Goal: Task Accomplishment & Management: Manage account settings

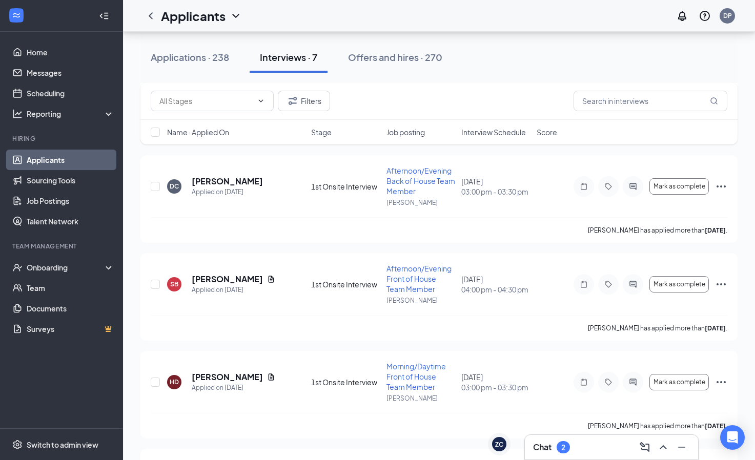
scroll to position [282, 0]
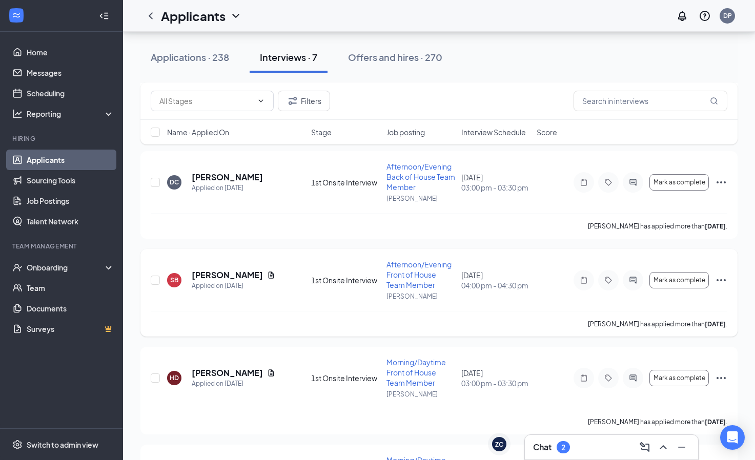
click at [720, 277] on icon "Ellipses" at bounding box center [721, 280] width 12 height 12
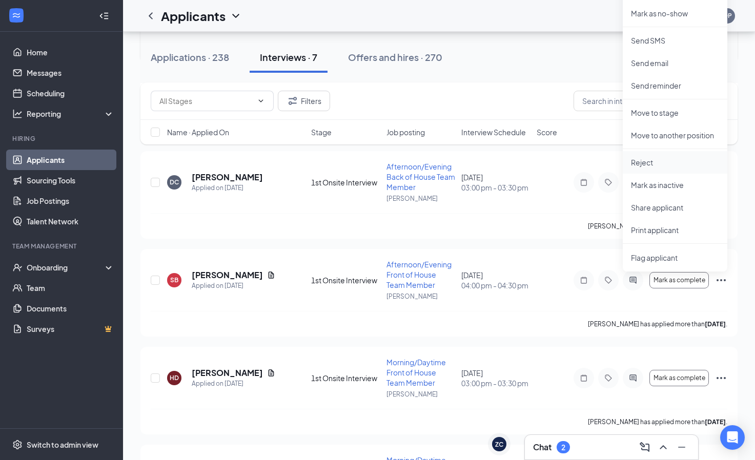
click at [641, 163] on p "Reject" at bounding box center [675, 162] width 88 height 10
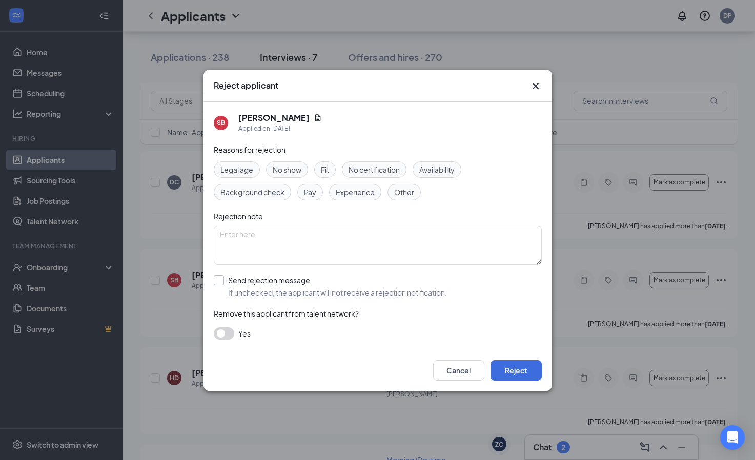
click at [218, 282] on input "Send rejection message If unchecked, the applicant will not receive a rejection…" at bounding box center [330, 286] width 233 height 23
checkbox input "true"
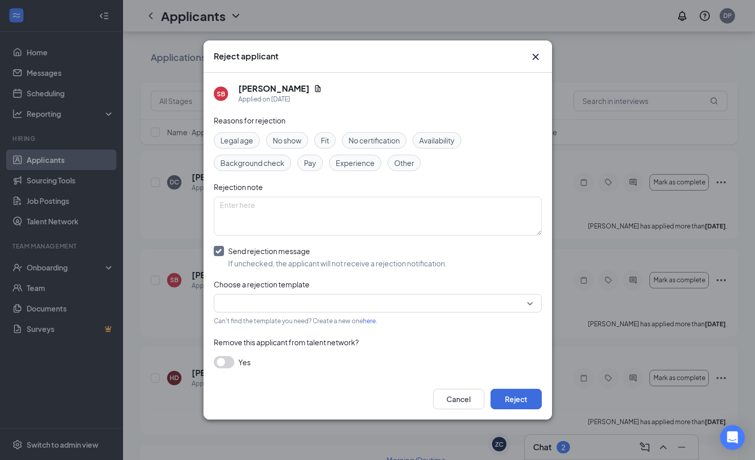
click at [237, 300] on input "search" at bounding box center [374, 303] width 308 height 17
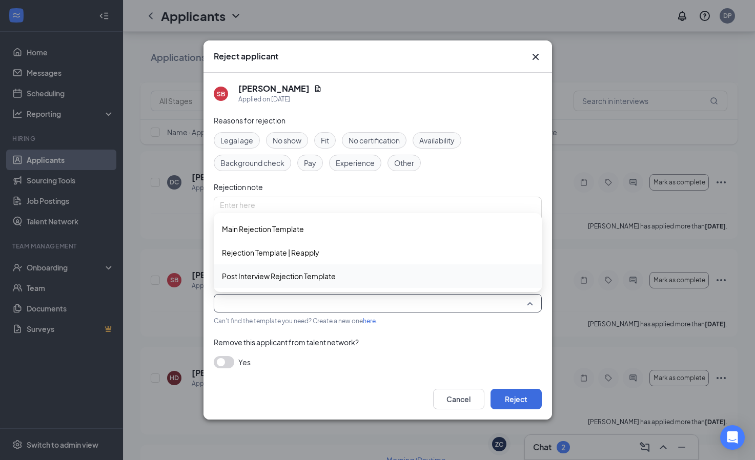
click at [239, 279] on span "Post Interview Rejection Template" at bounding box center [279, 276] width 114 height 11
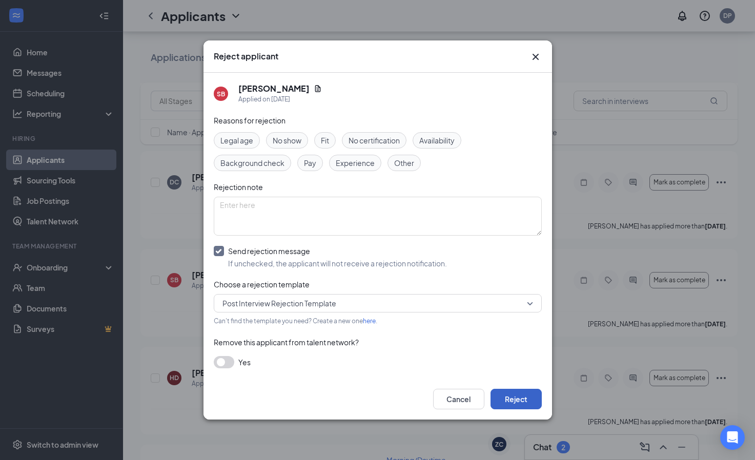
click at [516, 403] on button "Reject" at bounding box center [515, 399] width 51 height 20
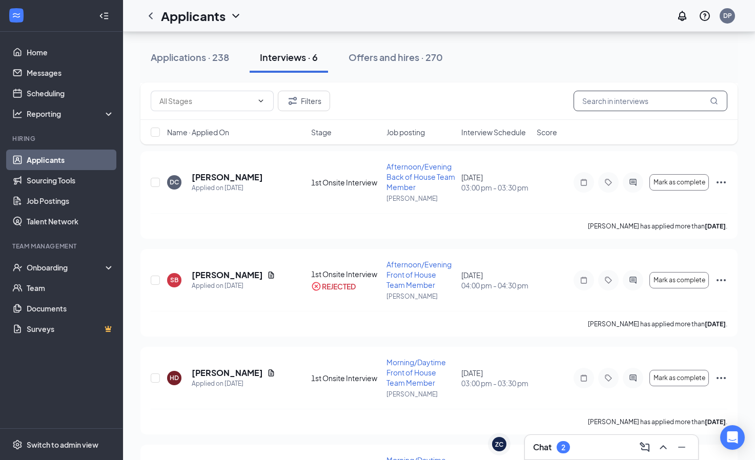
click at [643, 98] on input "text" at bounding box center [650, 101] width 154 height 20
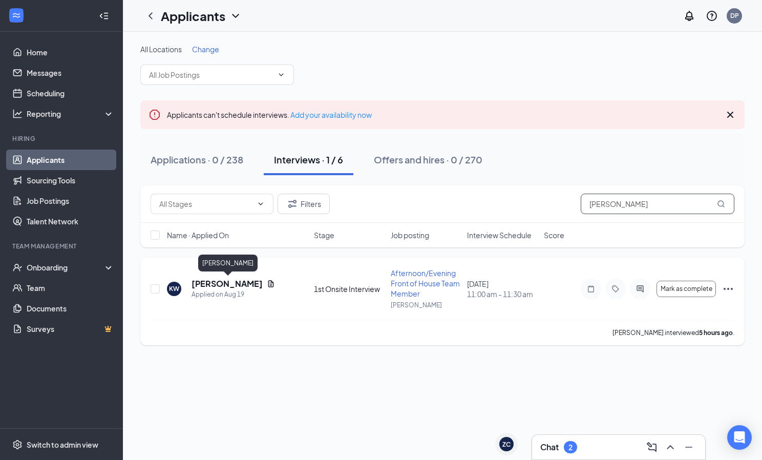
type input "[PERSON_NAME]"
click at [220, 284] on h5 "[PERSON_NAME]" at bounding box center [227, 283] width 71 height 11
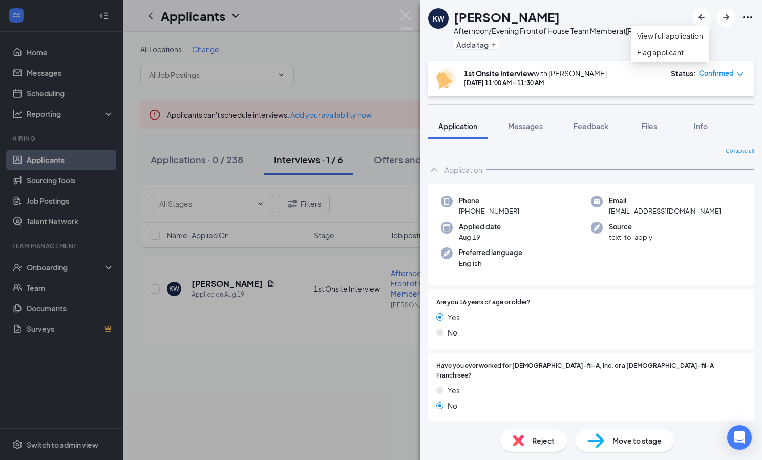
click at [747, 16] on icon "Ellipses" at bounding box center [748, 17] width 12 height 12
click at [407, 15] on img at bounding box center [406, 20] width 13 height 20
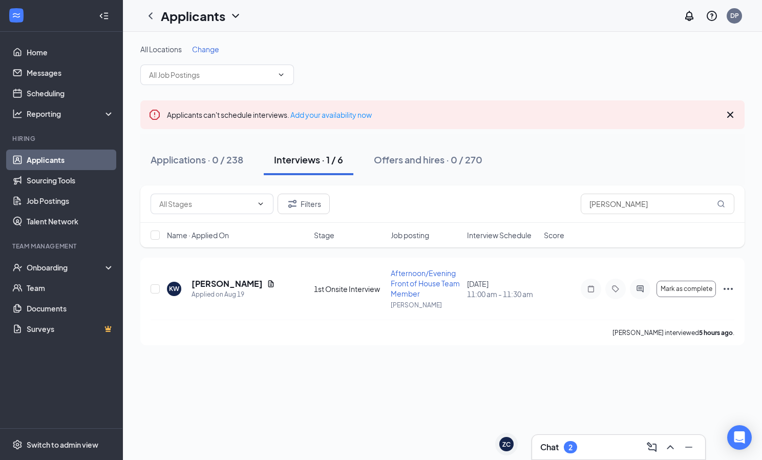
click at [612, 442] on div "Chat 2" at bounding box center [619, 447] width 157 height 16
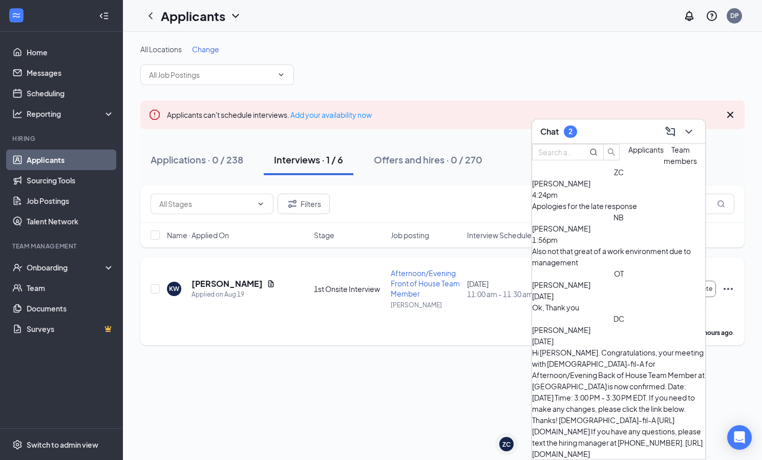
click at [363, 308] on div "KW [PERSON_NAME] Applied on [DATE] 1st Onsite Interview Afternoon/Evening Front…" at bounding box center [443, 294] width 584 height 52
click at [209, 282] on h5 "[PERSON_NAME]" at bounding box center [227, 283] width 71 height 11
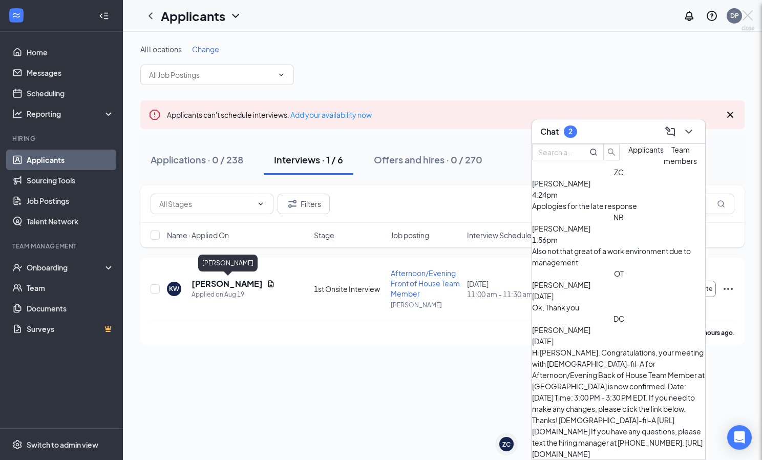
click at [688, 133] on div "KW [PERSON_NAME] Afternoon/Evening Front of House Team Member at [PERSON_NAME] …" at bounding box center [381, 230] width 762 height 460
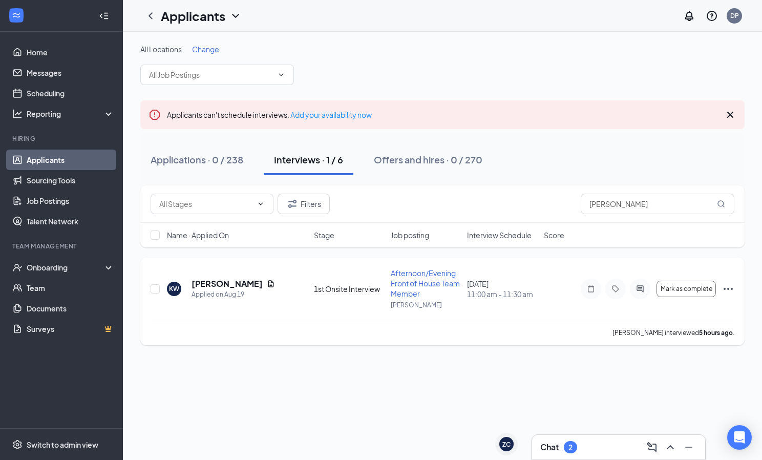
click at [724, 287] on icon "Ellipses" at bounding box center [728, 289] width 12 height 12
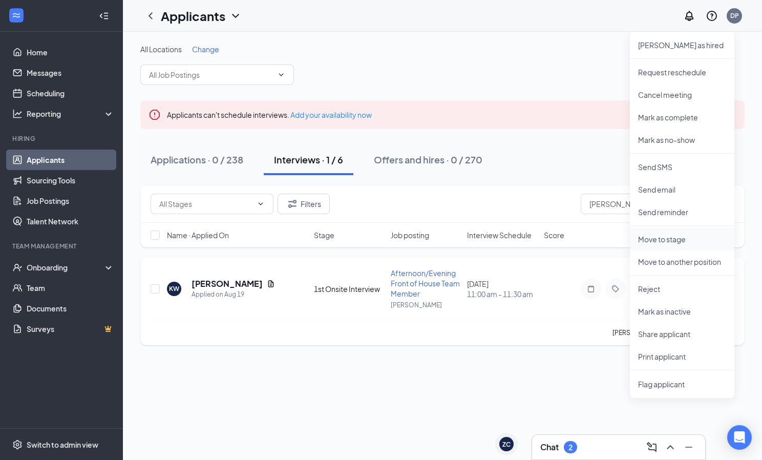
click at [661, 240] on p "Move to stage" at bounding box center [682, 239] width 88 height 10
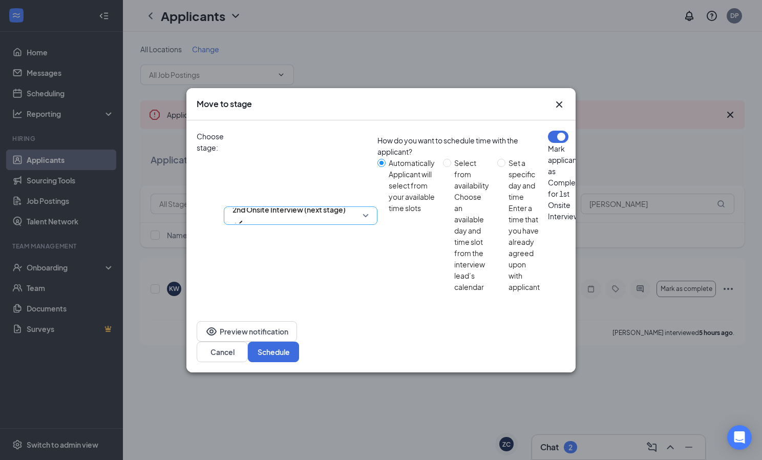
click at [369, 208] on span "2nd Onsite Interview (next stage)" at bounding box center [301, 215] width 136 height 15
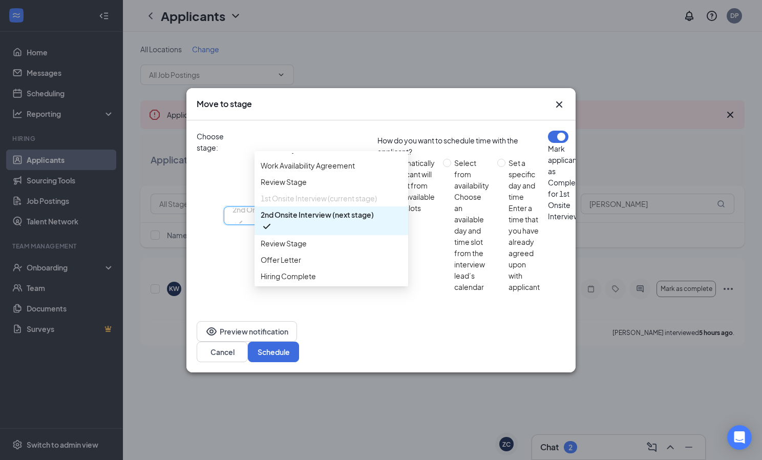
scroll to position [82, 0]
click at [310, 265] on span "Offer Letter" at bounding box center [331, 259] width 141 height 11
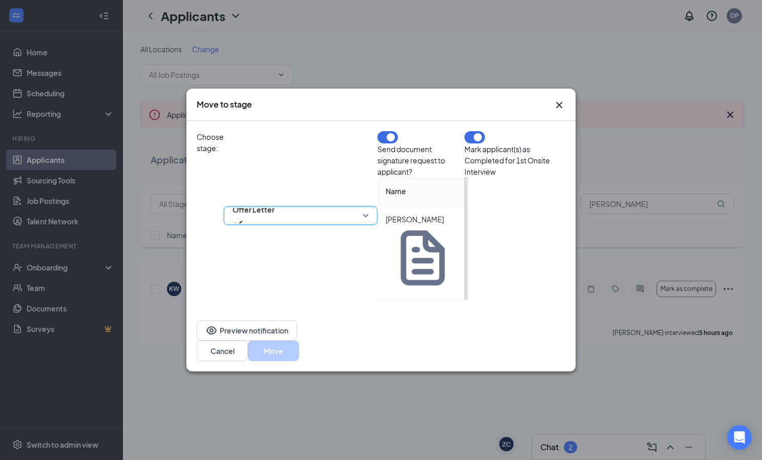
click at [369, 208] on span "Offer Letter" at bounding box center [301, 215] width 136 height 15
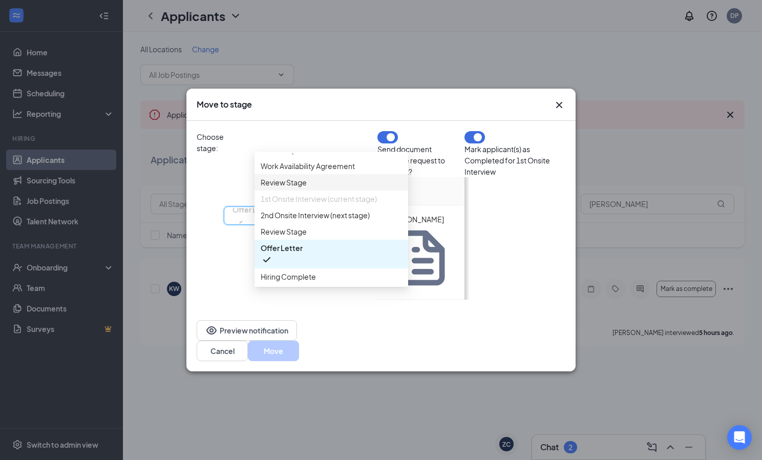
click at [563, 111] on icon "Cross" at bounding box center [559, 105] width 12 height 12
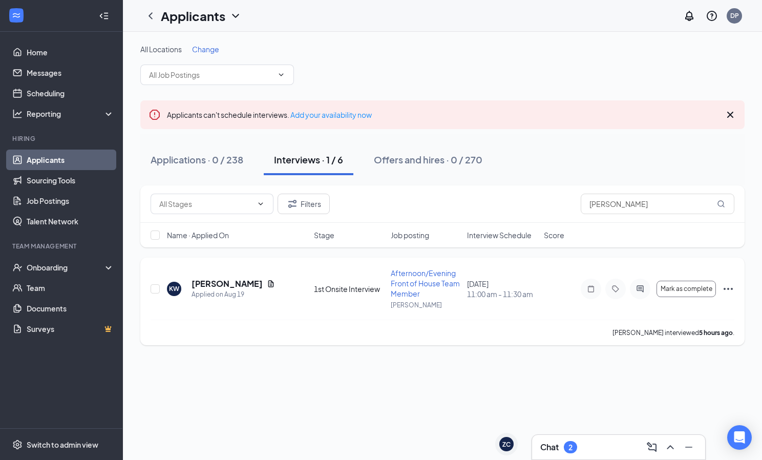
click at [727, 286] on icon "Ellipses" at bounding box center [728, 289] width 12 height 12
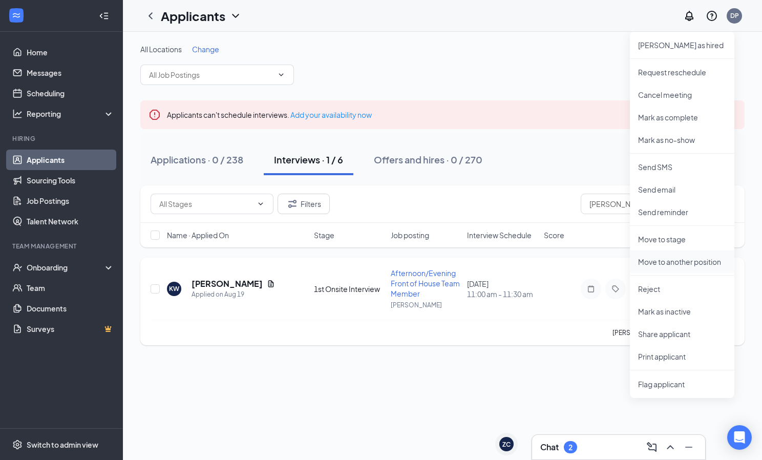
click at [702, 262] on p "Move to another position" at bounding box center [682, 262] width 88 height 10
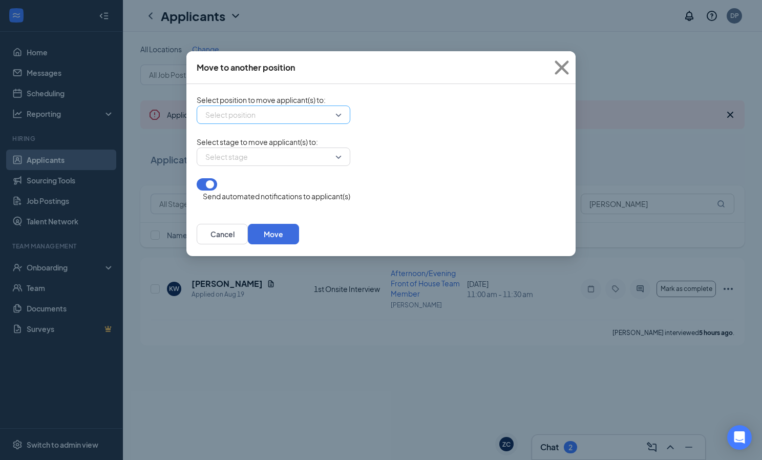
click at [335, 119] on input "search" at bounding box center [270, 114] width 134 height 17
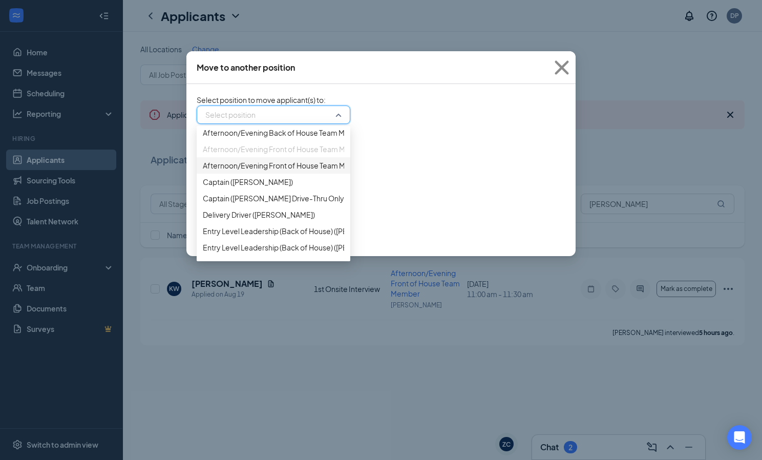
scroll to position [0, 0]
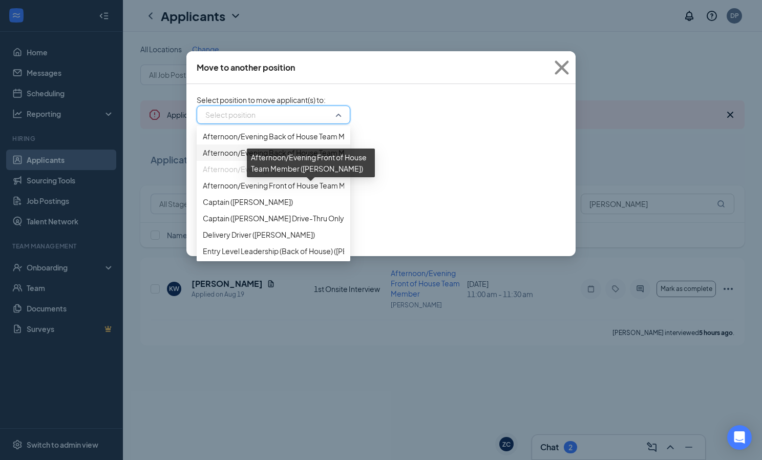
click at [311, 175] on span "Afternoon/Evening Front of House Team Member ([PERSON_NAME])" at bounding box center [317, 168] width 229 height 11
click at [345, 181] on div "Afternoon/Evening Front of House Team Member ([PERSON_NAME])" at bounding box center [311, 167] width 128 height 36
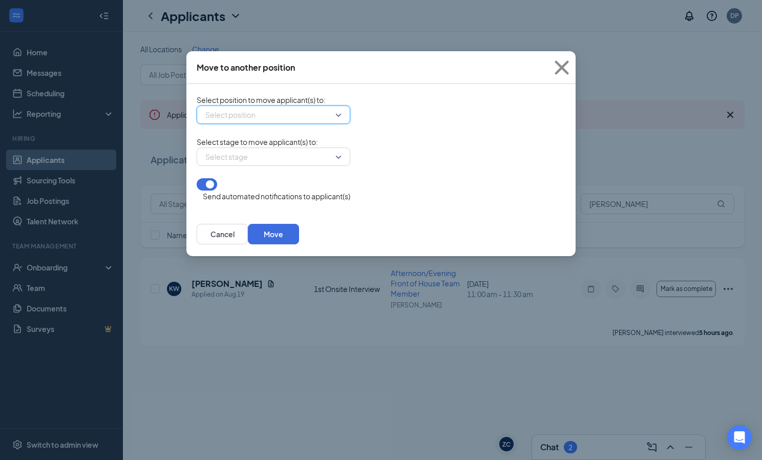
click at [335, 122] on input "search" at bounding box center [270, 114] width 134 height 17
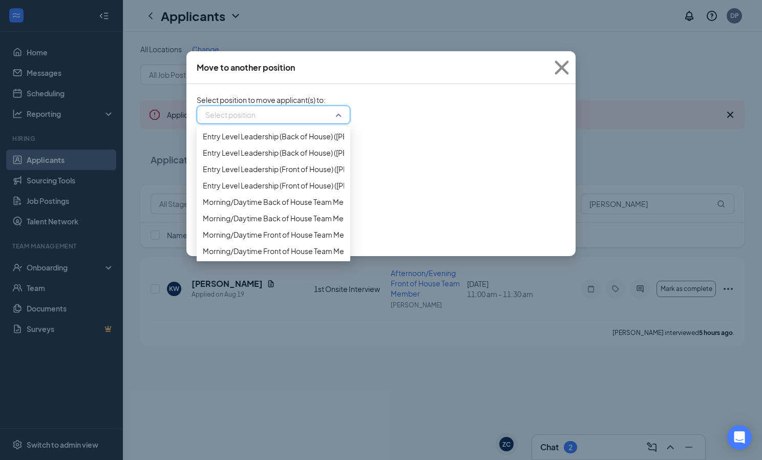
scroll to position [222, 0]
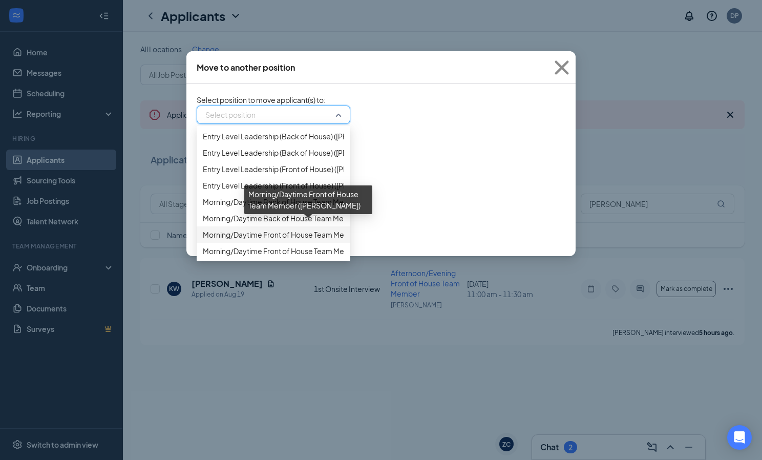
click at [293, 229] on span "Morning/Daytime Front of House Team Member ([PERSON_NAME])" at bounding box center [314, 234] width 223 height 11
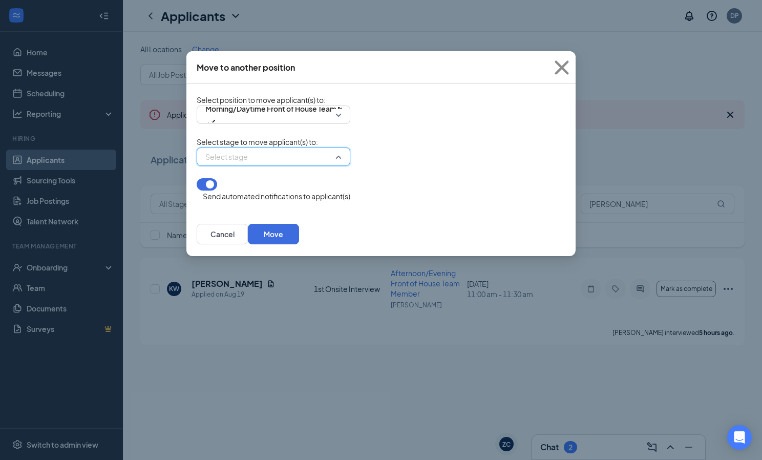
click at [332, 165] on input "search" at bounding box center [270, 156] width 134 height 17
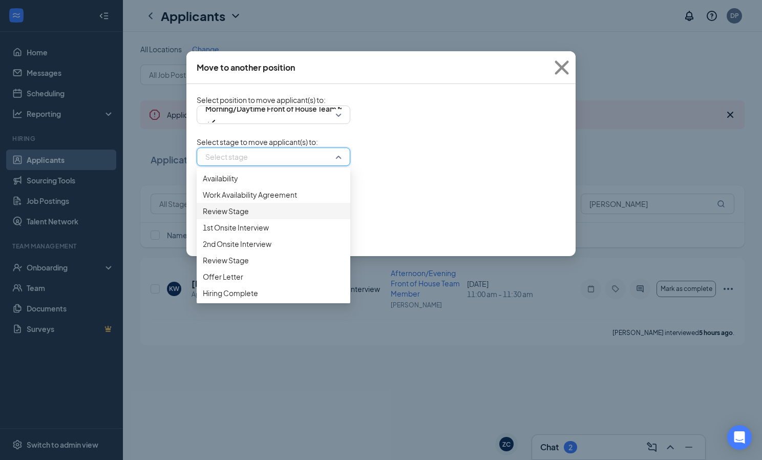
scroll to position [81, 0]
click at [232, 279] on span "Offer Letter" at bounding box center [223, 276] width 40 height 11
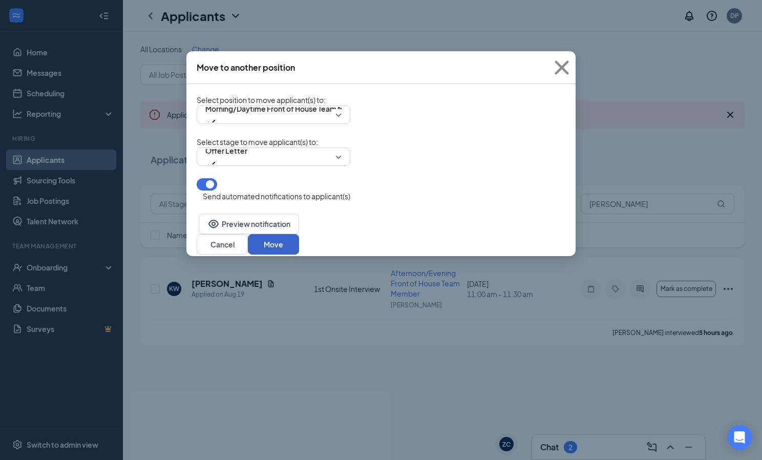
click at [299, 237] on button "Move" at bounding box center [273, 244] width 51 height 20
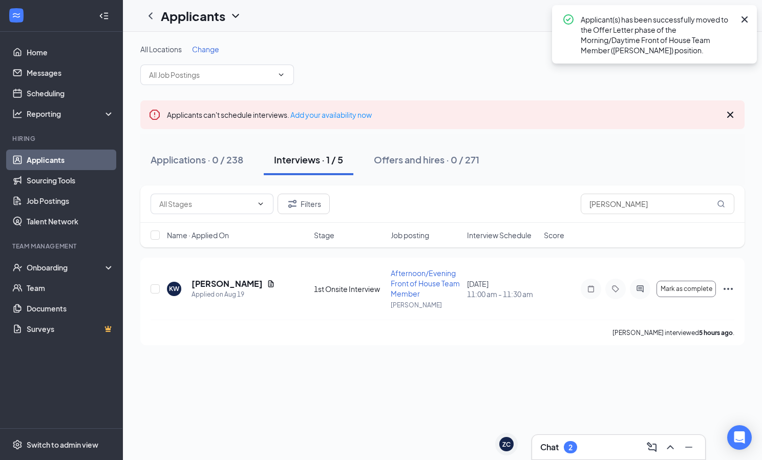
click at [652, 42] on div "Applicant(s) has been successfully moved to the Offer Letter phase of the Morni…" at bounding box center [658, 34] width 154 height 42
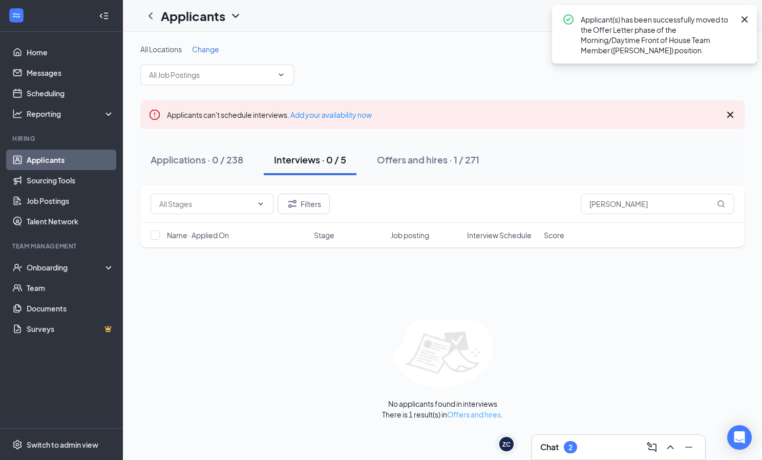
click at [473, 415] on link "Offers and hires" at bounding box center [474, 414] width 54 height 9
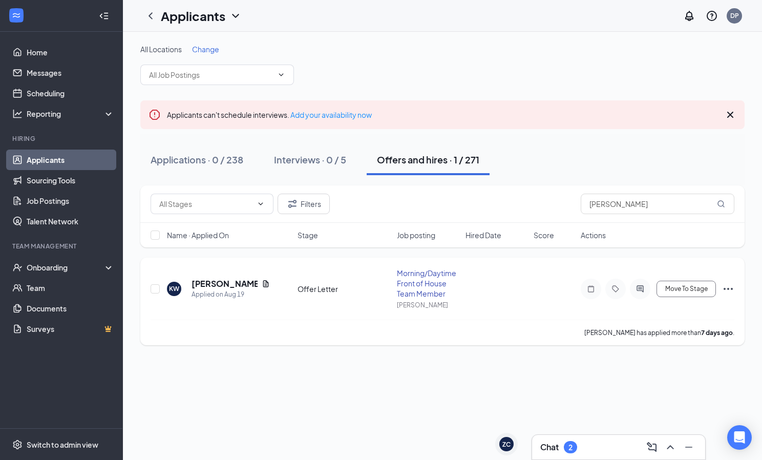
click at [727, 289] on icon "Ellipses" at bounding box center [728, 289] width 12 height 12
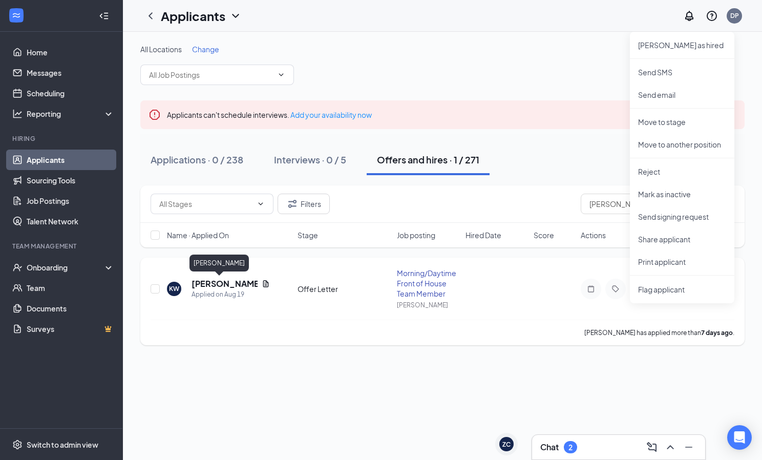
click at [215, 286] on h5 "[PERSON_NAME]" at bounding box center [225, 283] width 66 height 11
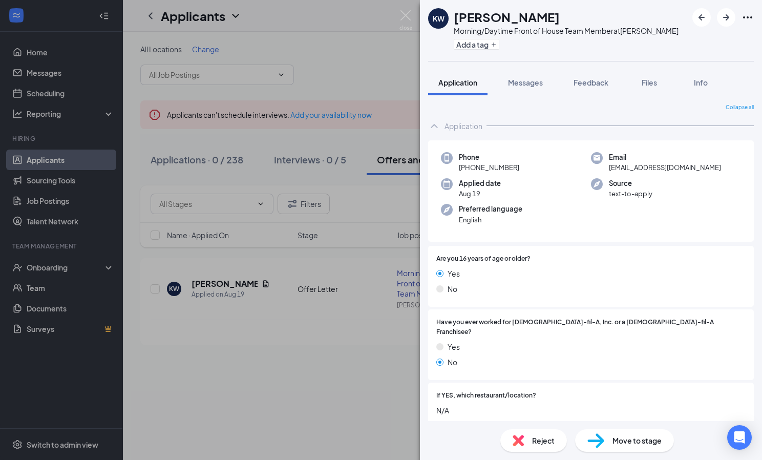
click at [301, 295] on div "KW [PERSON_NAME] Morning/Daytime Front of House Team Member at [PERSON_NAME] Ad…" at bounding box center [381, 230] width 762 height 460
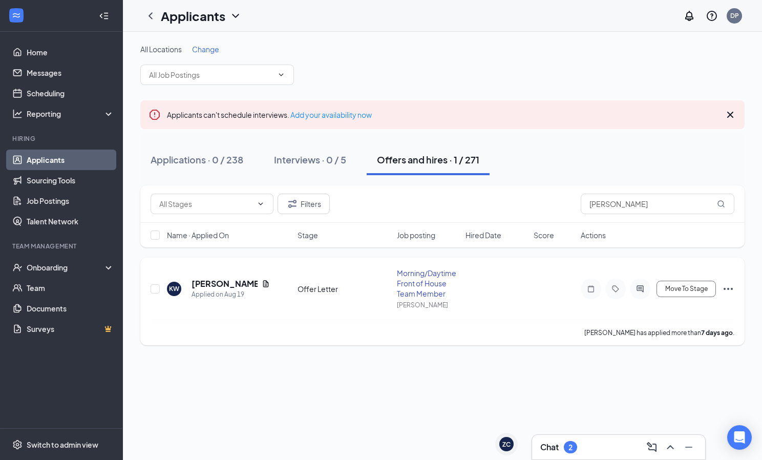
click at [729, 287] on icon "Ellipses" at bounding box center [728, 289] width 12 height 12
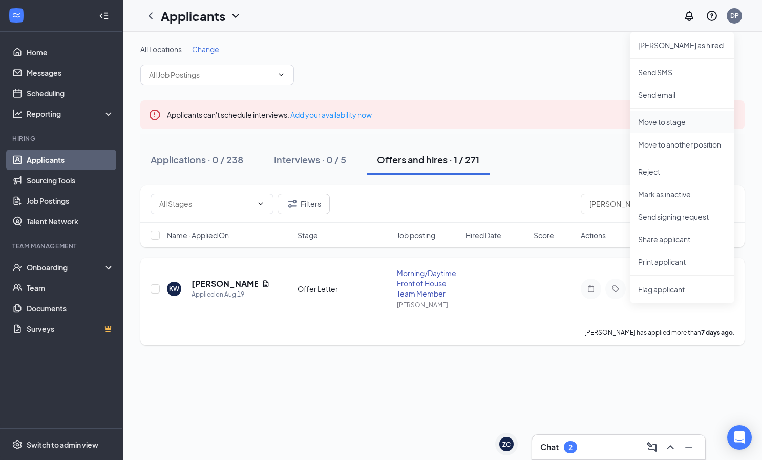
click at [675, 123] on p "Move to stage" at bounding box center [682, 122] width 88 height 10
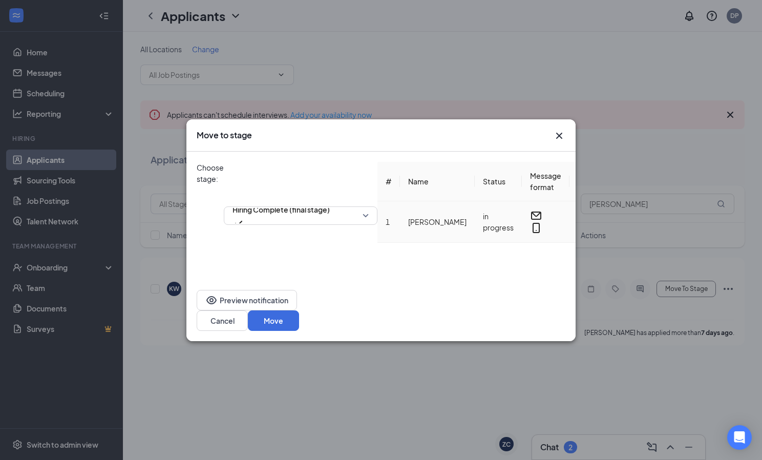
click at [400, 225] on td "[PERSON_NAME]" at bounding box center [437, 222] width 75 height 42
click at [369, 208] on span "Hiring Complete (final stage)" at bounding box center [301, 215] width 136 height 15
click at [248, 331] on button "Cancel" at bounding box center [222, 320] width 51 height 20
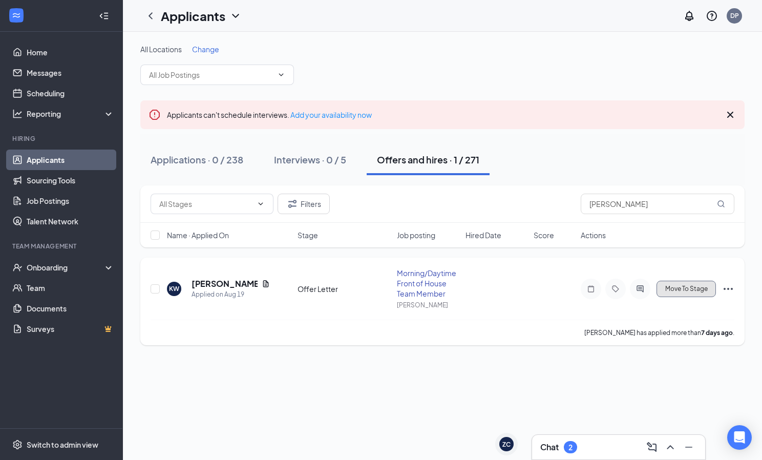
click at [680, 289] on span "Move To Stage" at bounding box center [687, 288] width 43 height 7
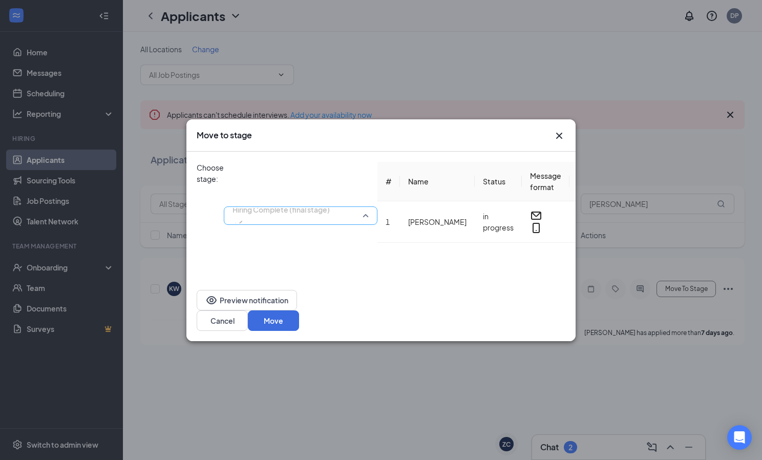
click at [369, 208] on span "Hiring Complete (final stage)" at bounding box center [301, 215] width 136 height 15
click at [248, 331] on button "Cancel" at bounding box center [222, 320] width 51 height 20
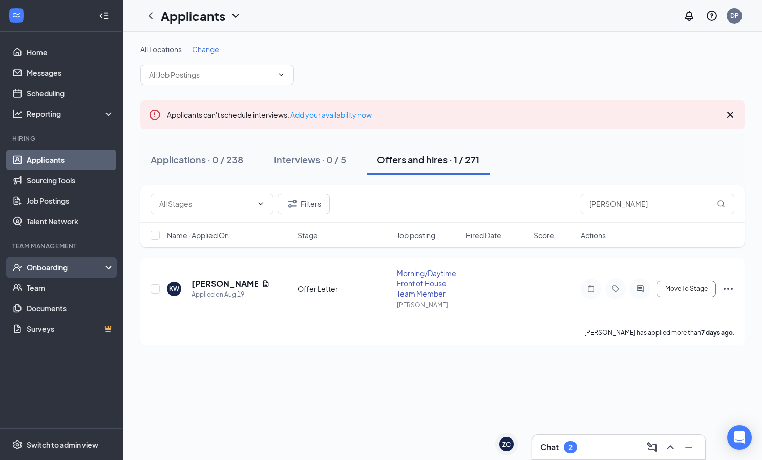
click at [52, 268] on div "Onboarding" at bounding box center [66, 267] width 79 height 10
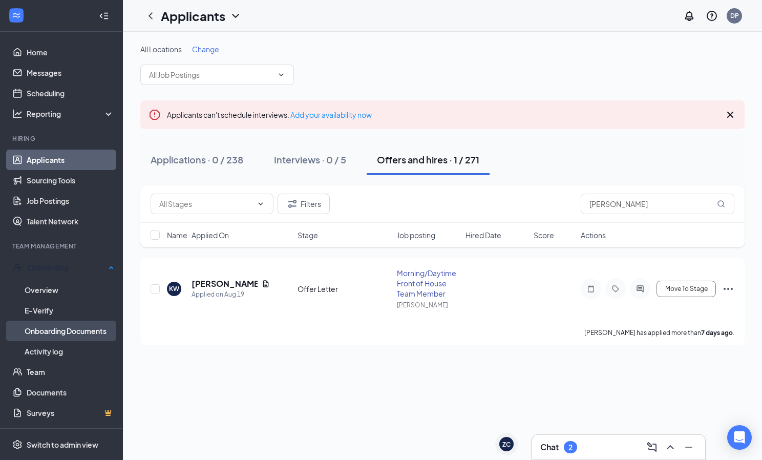
click at [63, 330] on link "Onboarding Documents" at bounding box center [70, 331] width 90 height 20
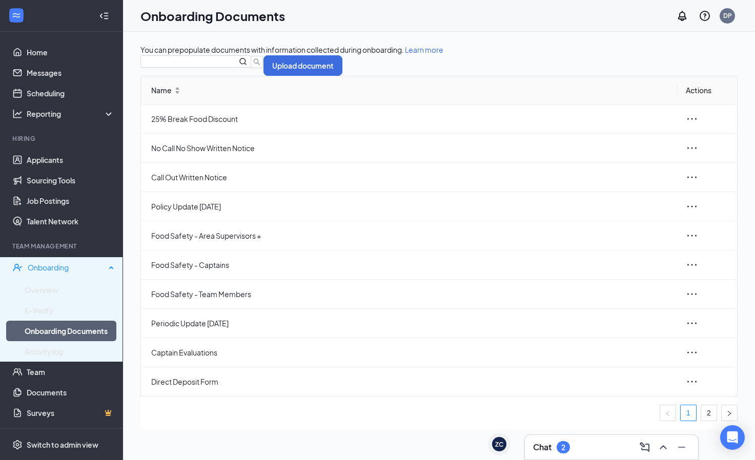
click at [47, 266] on div "Onboarding" at bounding box center [67, 267] width 78 height 10
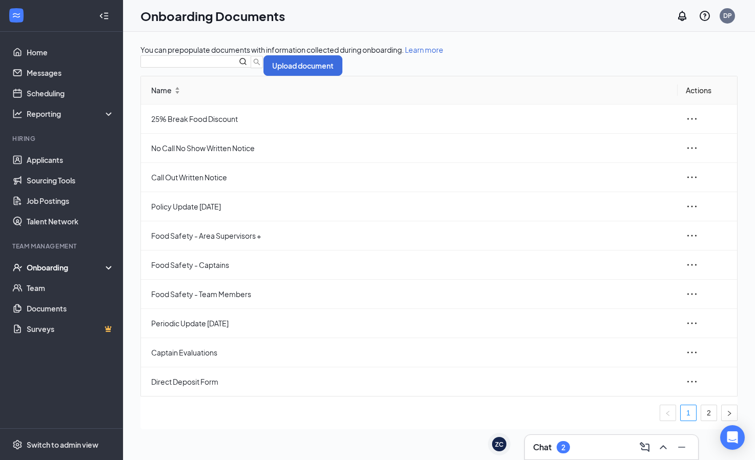
click at [101, 17] on icon "Collapse" at bounding box center [101, 15] width 3 height 5
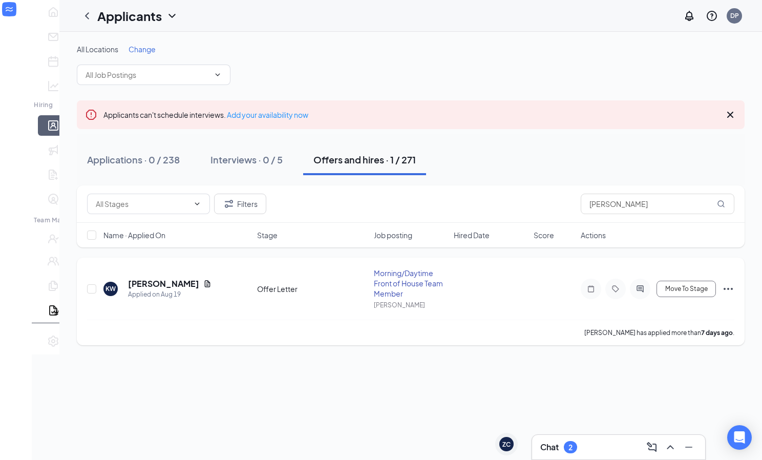
click at [728, 290] on icon "Ellipses" at bounding box center [728, 289] width 12 height 12
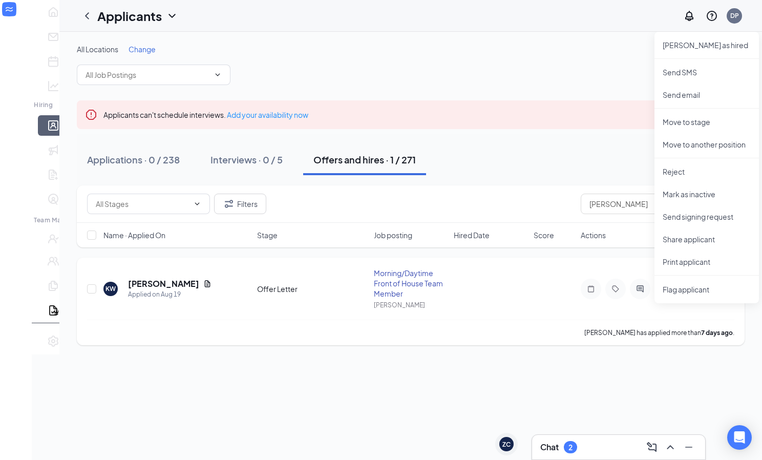
click at [550, 308] on div "KW [PERSON_NAME] Applied on [DATE] Offer Letter Morning/Daytime Front of House …" at bounding box center [411, 294] width 648 height 52
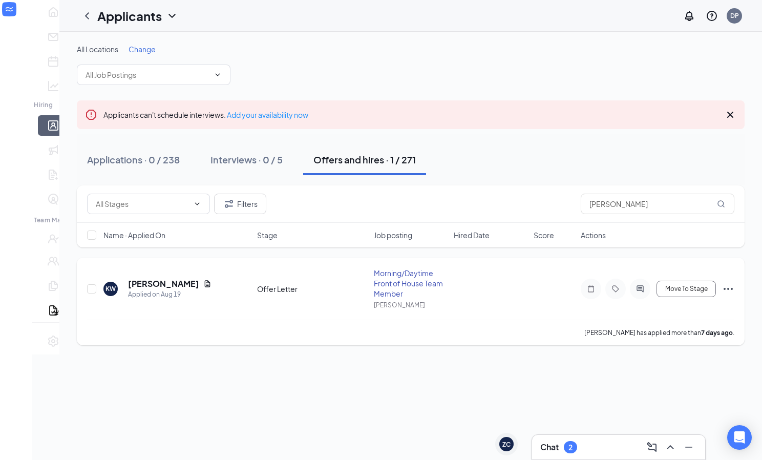
click at [726, 289] on icon "Ellipses" at bounding box center [728, 289] width 12 height 12
click at [153, 284] on h5 "[PERSON_NAME]" at bounding box center [163, 283] width 71 height 11
click at [153, 284] on body "Home Messages Scheduling Hiring Applicants Sourcing Tools Job Postings Talent N…" at bounding box center [381, 230] width 762 height 460
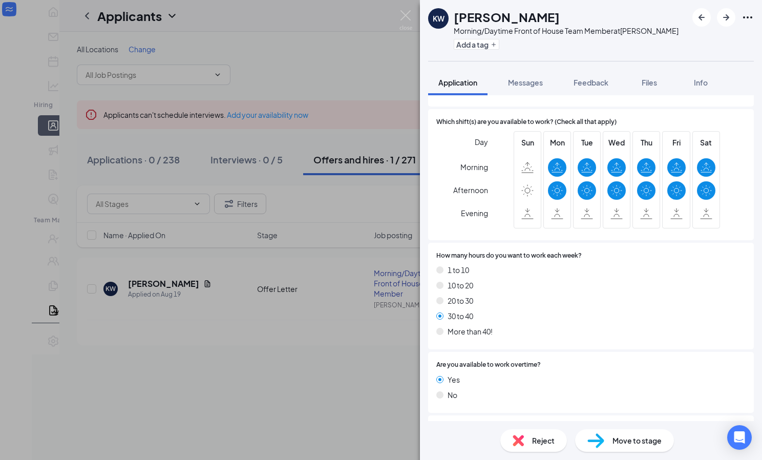
scroll to position [1061, 0]
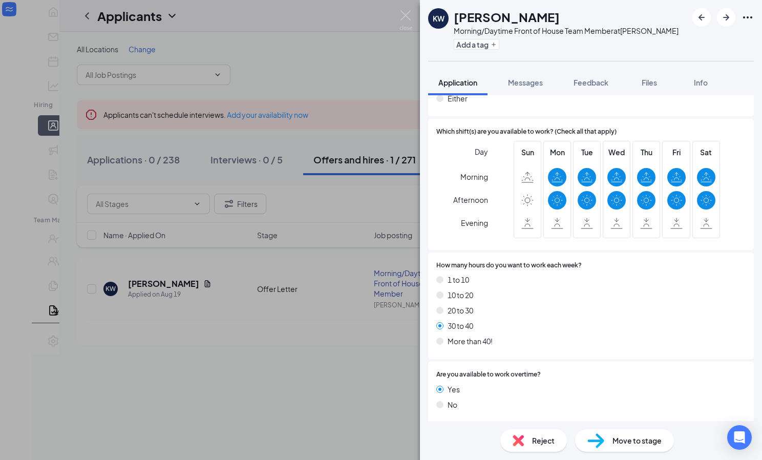
click at [748, 19] on icon "Ellipses" at bounding box center [748, 17] width 12 height 12
click at [686, 40] on div "KW [PERSON_NAME] Morning/Daytime Front of House Team Member at [PERSON_NAME] Ad…" at bounding box center [591, 30] width 342 height 61
click at [750, 16] on icon "Ellipses" at bounding box center [748, 17] width 12 height 12
click at [694, 40] on link "View full application" at bounding box center [670, 35] width 66 height 11
click at [402, 16] on img at bounding box center [406, 20] width 13 height 20
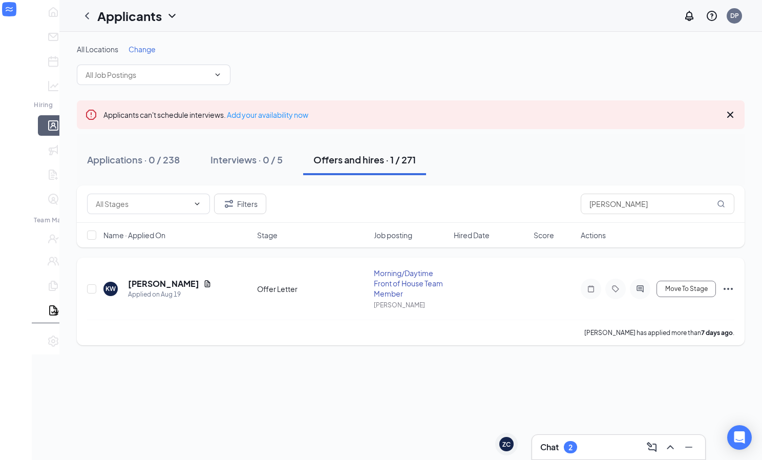
click at [727, 288] on icon "Ellipses" at bounding box center [728, 289] width 12 height 12
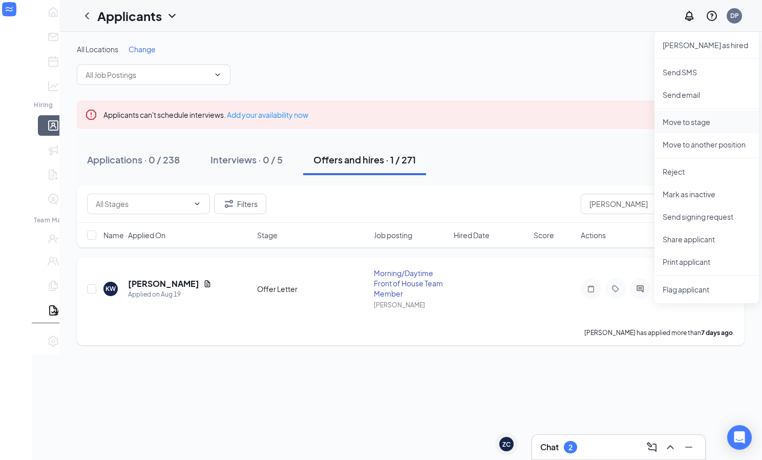
click at [663, 123] on p "Move to stage" at bounding box center [707, 122] width 88 height 10
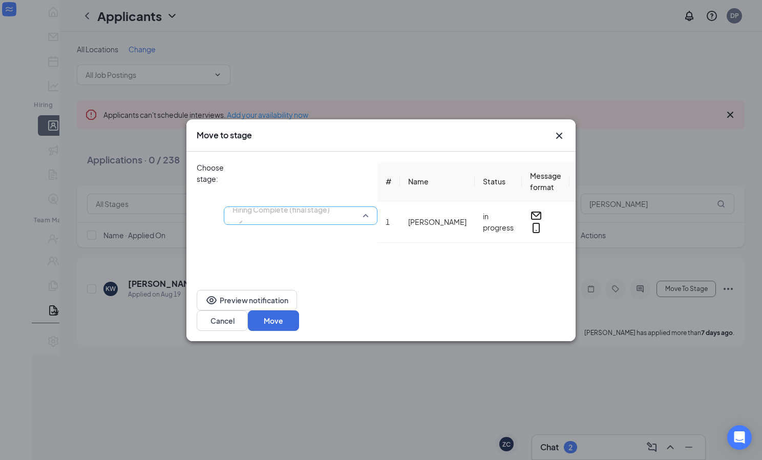
click at [369, 208] on span "Hiring Complete (final stage)" at bounding box center [301, 215] width 136 height 15
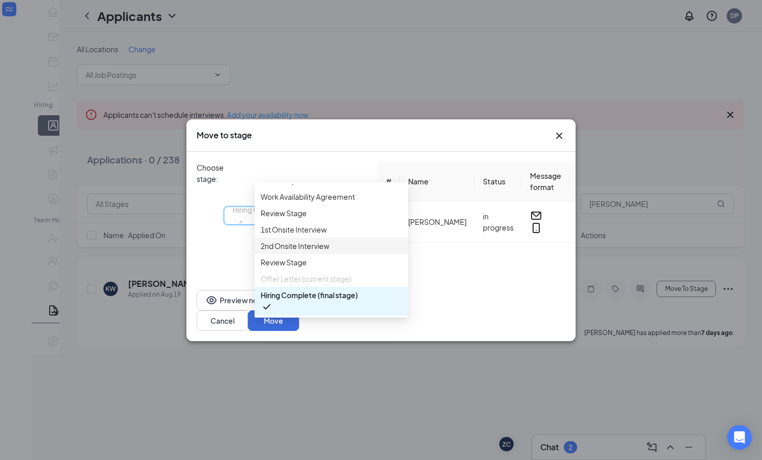
click at [297, 240] on span "2nd Onsite Interview" at bounding box center [295, 245] width 69 height 11
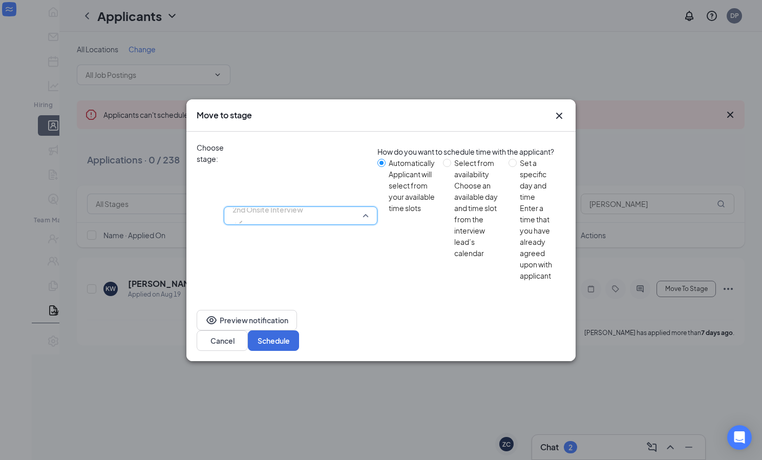
click at [378, 188] on div "2nd Onsite Interview 3942392 3927028 3942393 Application Availability Work Avai…" at bounding box center [301, 216] width 154 height 148
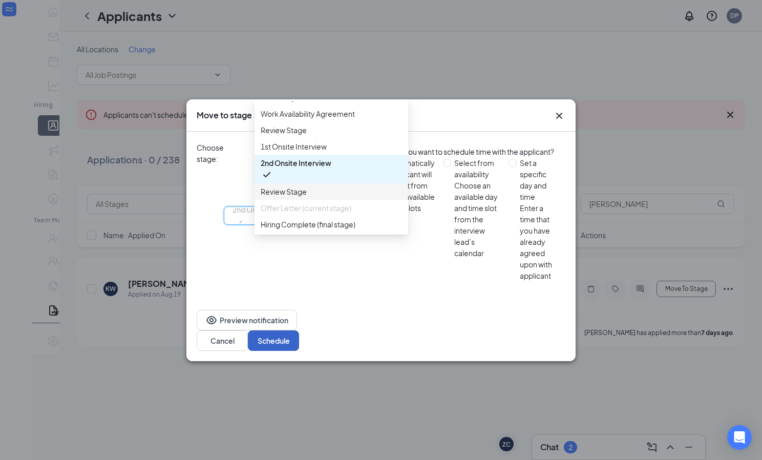
click at [299, 330] on button "Schedule" at bounding box center [273, 340] width 51 height 20
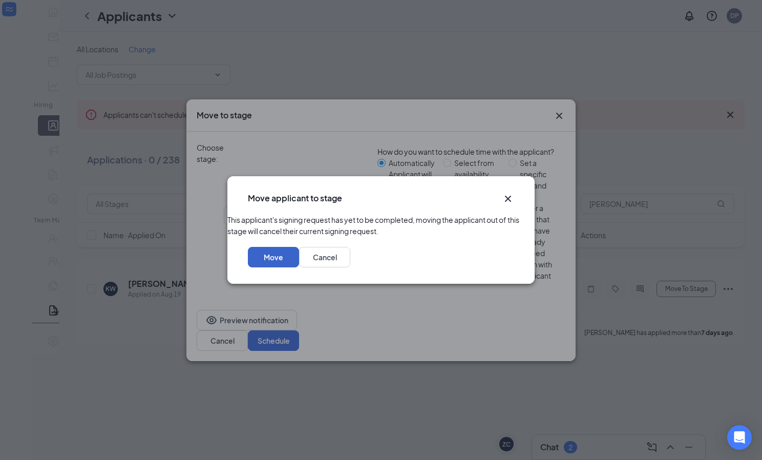
click at [299, 267] on button "Move" at bounding box center [273, 257] width 51 height 20
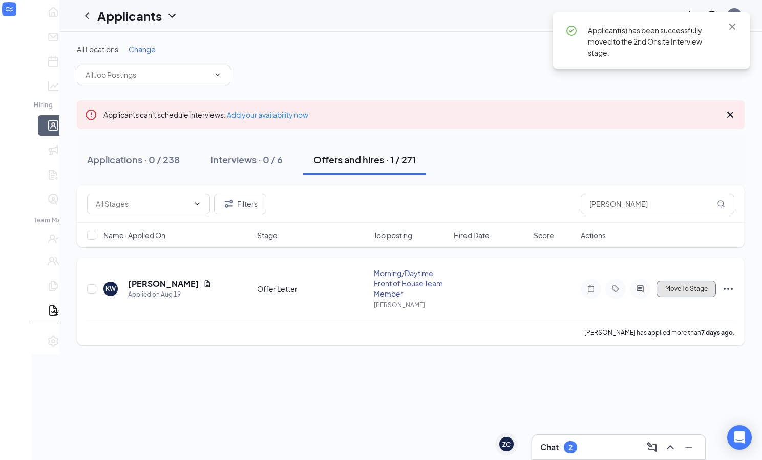
click at [682, 288] on span "Move To Stage" at bounding box center [687, 288] width 43 height 7
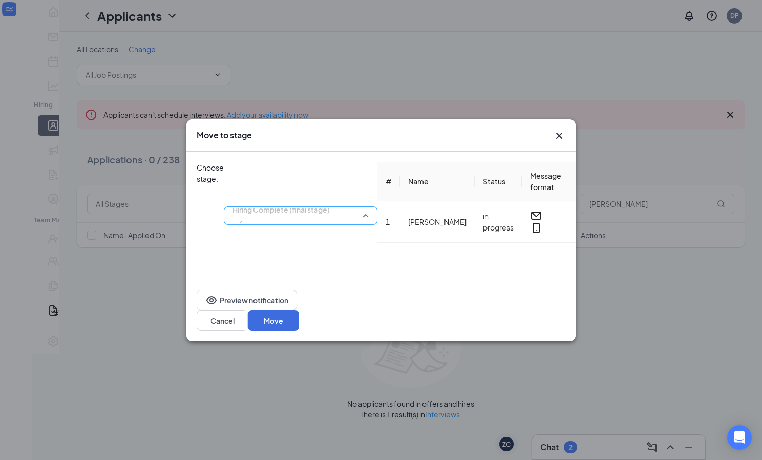
click at [369, 208] on span "Hiring Complete (final stage)" at bounding box center [301, 215] width 136 height 15
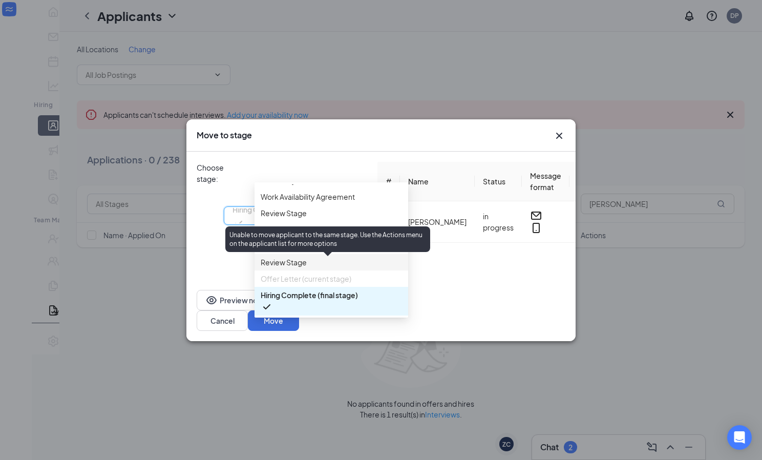
click at [297, 273] on span "Offer Letter (current stage)" at bounding box center [306, 278] width 91 height 11
click at [335, 273] on span "Offer Letter (current stage)" at bounding box center [306, 278] width 91 height 11
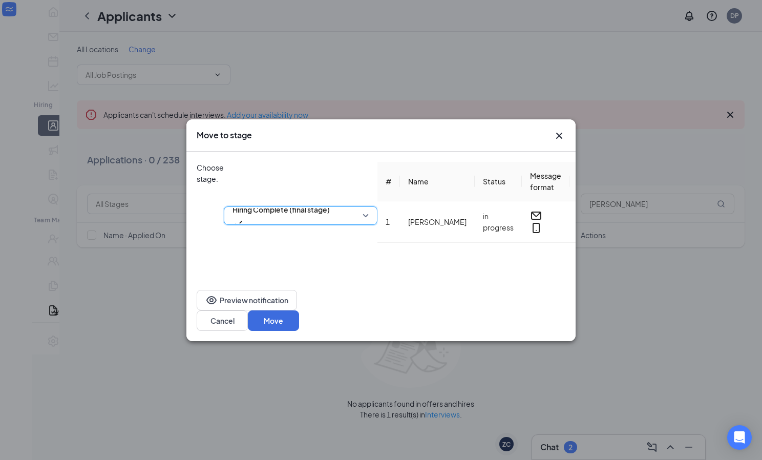
click at [369, 208] on span "Hiring Complete (final stage)" at bounding box center [301, 215] width 136 height 15
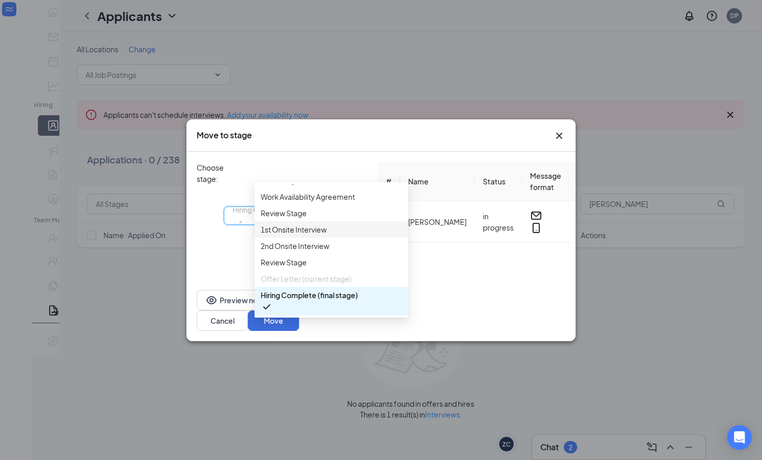
click at [312, 224] on span "1st Onsite Interview" at bounding box center [294, 229] width 66 height 11
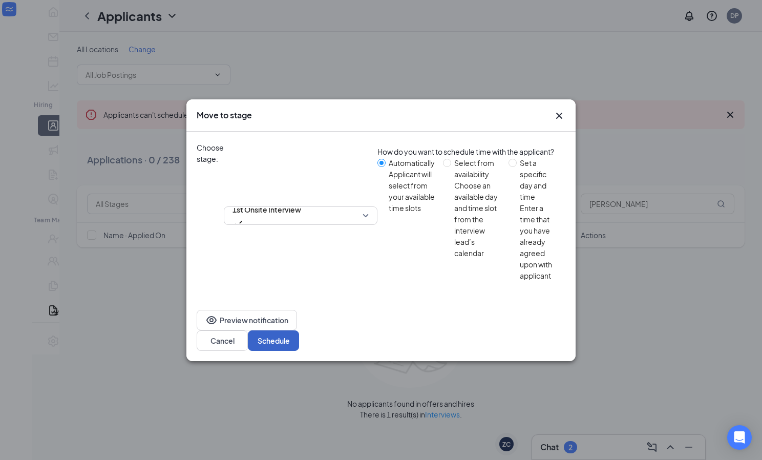
click at [299, 330] on button "Schedule" at bounding box center [273, 340] width 51 height 20
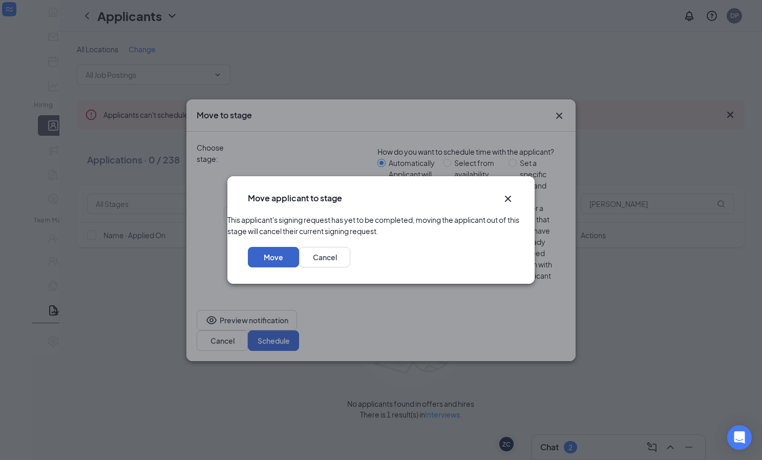
click at [299, 267] on button "Move" at bounding box center [273, 257] width 51 height 20
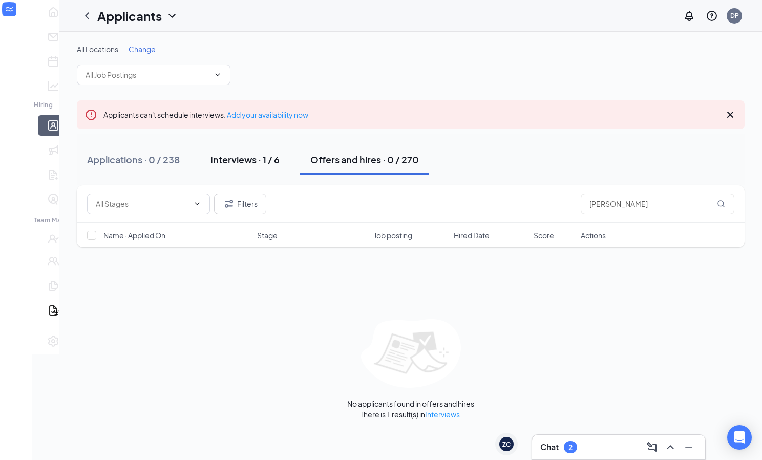
click at [216, 159] on div "Interviews · 1 / 6" at bounding box center [245, 159] width 69 height 13
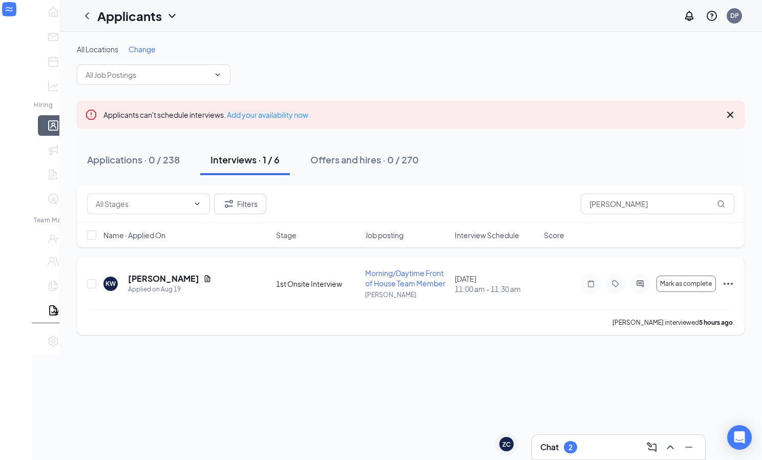
click at [727, 285] on icon "Ellipses" at bounding box center [728, 284] width 12 height 12
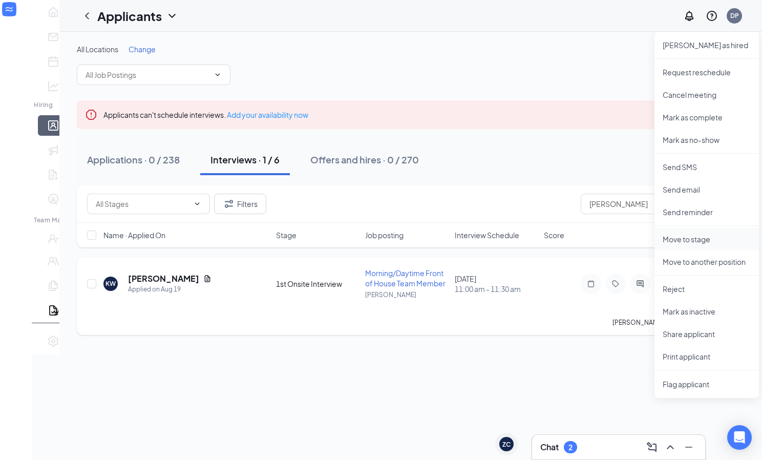
click at [663, 239] on p "Move to stage" at bounding box center [707, 239] width 88 height 10
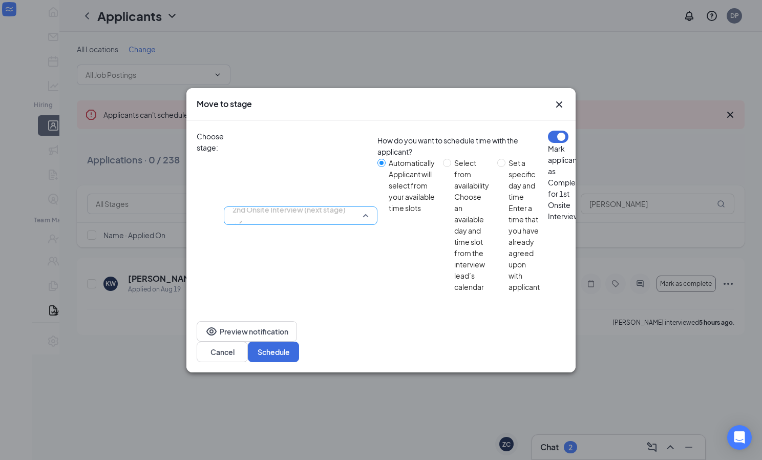
click at [369, 208] on span "2nd Onsite Interview (next stage)" at bounding box center [301, 215] width 136 height 15
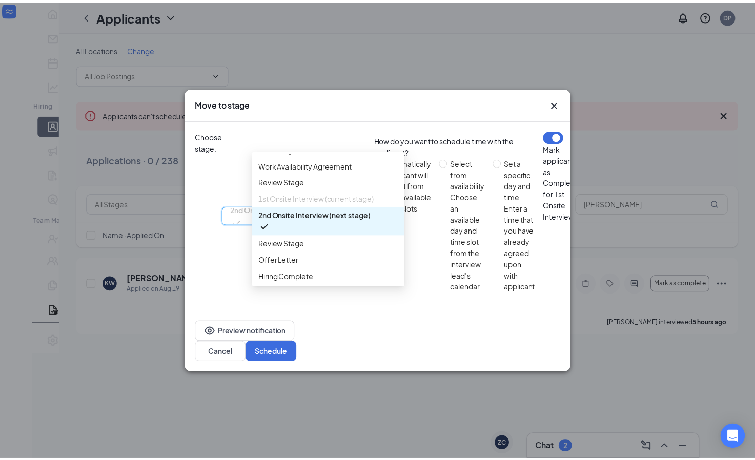
scroll to position [82, 0]
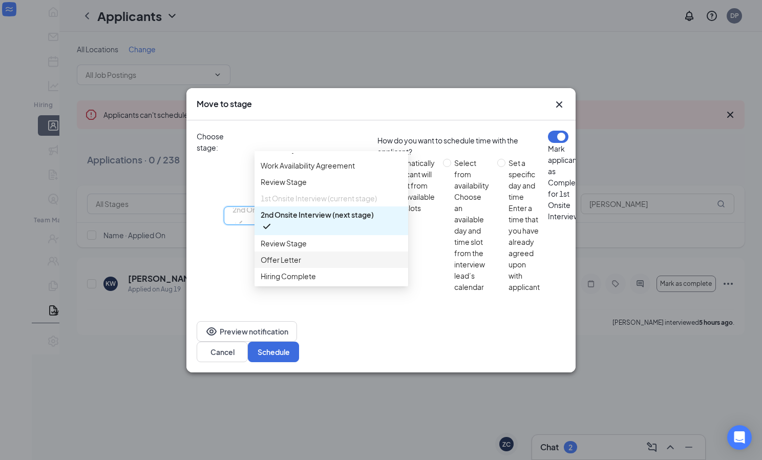
click at [296, 265] on span "Offer Letter" at bounding box center [281, 259] width 40 height 11
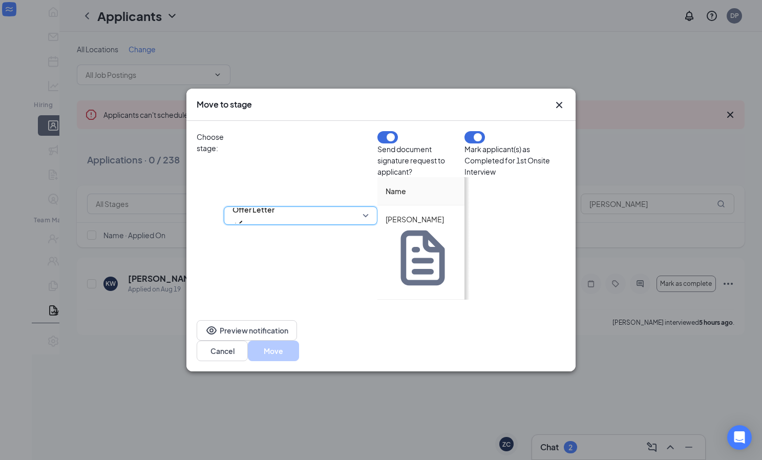
click at [627, 230] on input at bounding box center [647, 221] width 40 height 15
type input "12.5"
click at [299, 341] on button "Move" at bounding box center [273, 351] width 51 height 20
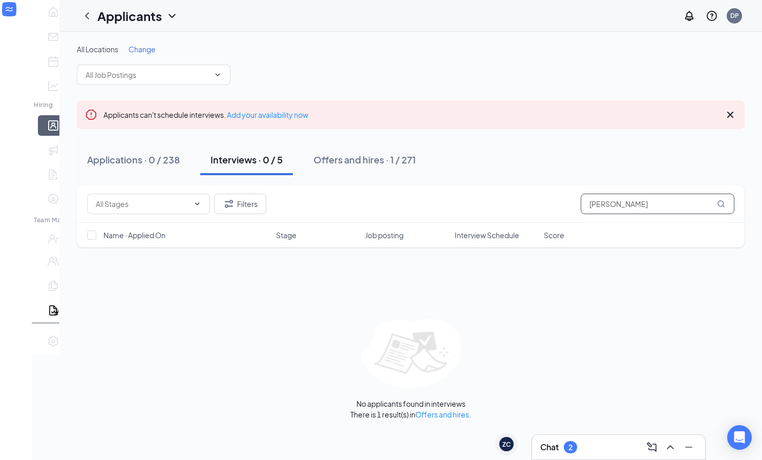
drag, startPoint x: 633, startPoint y: 206, endPoint x: 518, endPoint y: 204, distance: 114.8
click at [518, 204] on div "Filters [PERSON_NAME]" at bounding box center [411, 204] width 648 height 20
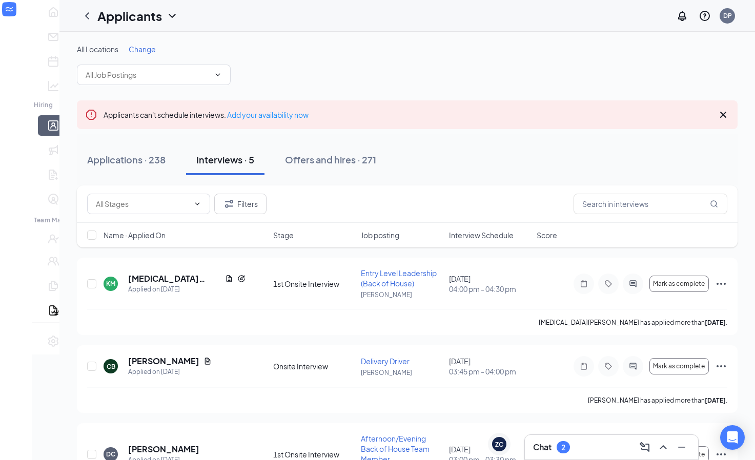
click at [208, 163] on div "Interviews · 5" at bounding box center [225, 159] width 58 height 13
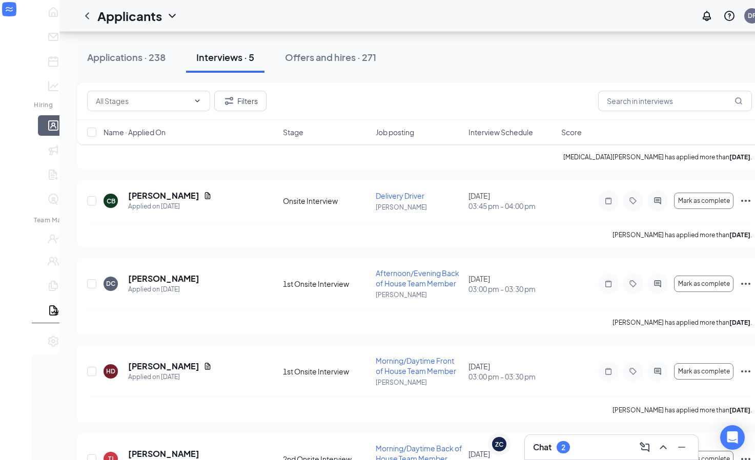
scroll to position [228, 0]
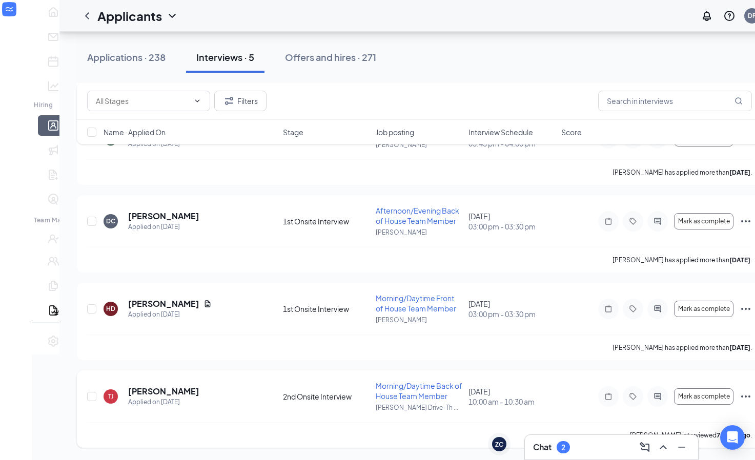
click at [739, 399] on icon "Ellipses" at bounding box center [745, 396] width 12 height 12
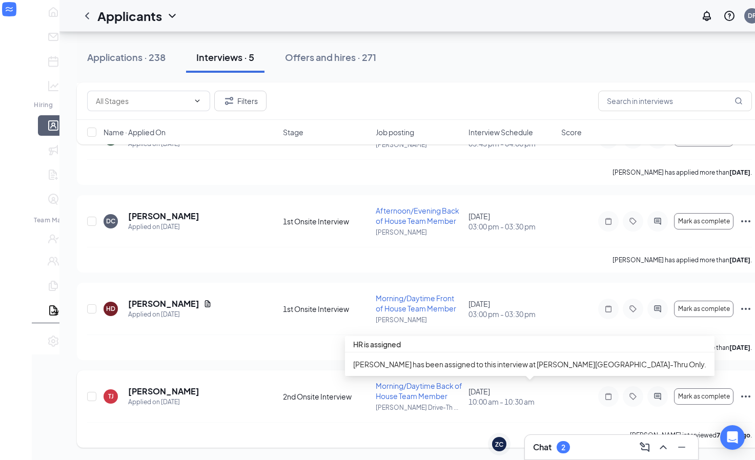
click at [490, 406] on span "10:00 am - 10:30 am" at bounding box center [511, 402] width 87 height 10
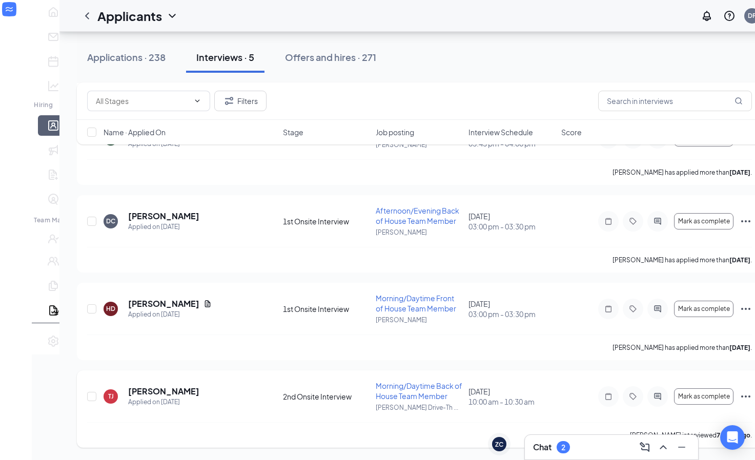
click at [739, 396] on icon "Ellipses" at bounding box center [745, 396] width 12 height 12
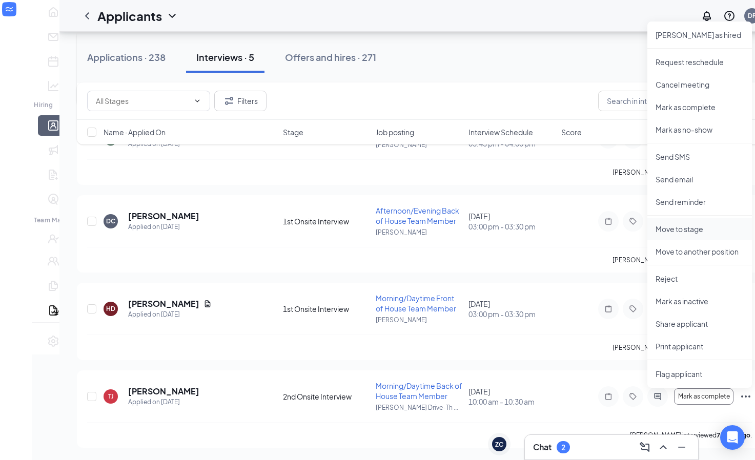
click at [664, 230] on p "Move to stage" at bounding box center [699, 229] width 88 height 10
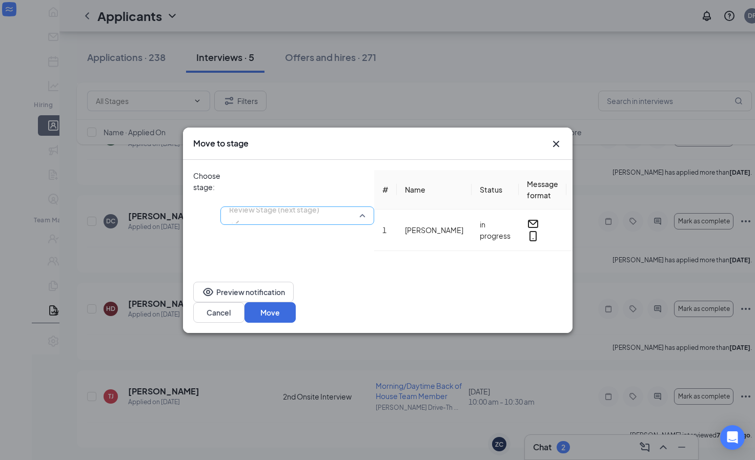
click at [365, 208] on span "Review Stage (next stage)" at bounding box center [297, 215] width 136 height 15
click at [405, 316] on div "Preview notification Cancel Move" at bounding box center [377, 302] width 369 height 41
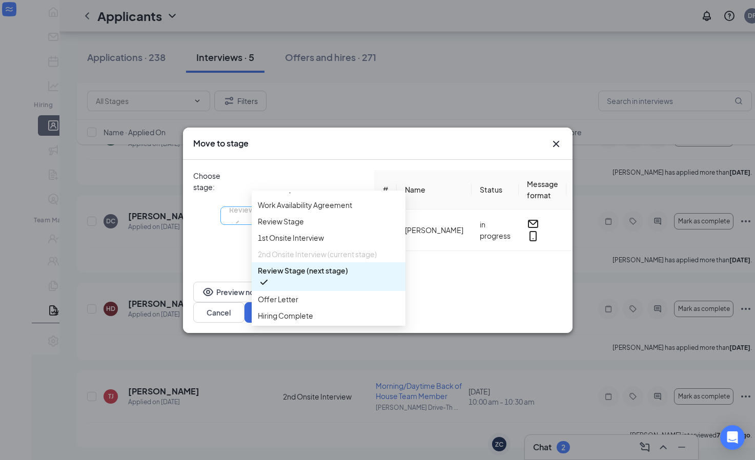
click at [365, 208] on span "Review Stage (next stage)" at bounding box center [297, 215] width 136 height 15
click at [301, 294] on span "Offer Letter" at bounding box center [328, 299] width 141 height 11
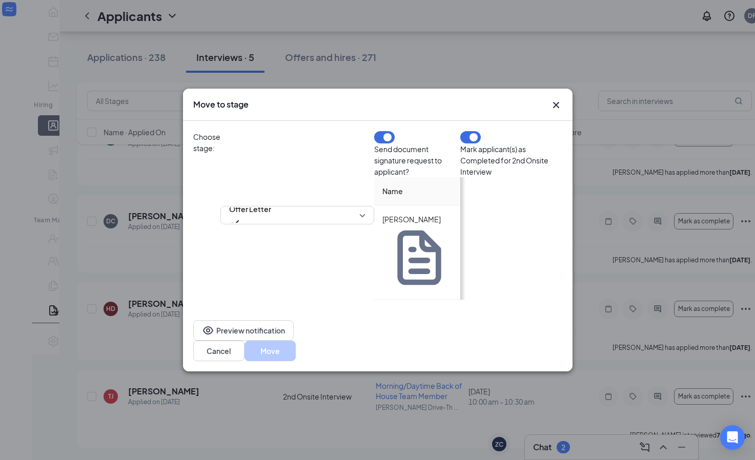
click at [623, 230] on input at bounding box center [643, 221] width 40 height 15
type input "13"
click at [296, 341] on button "Move" at bounding box center [269, 351] width 51 height 20
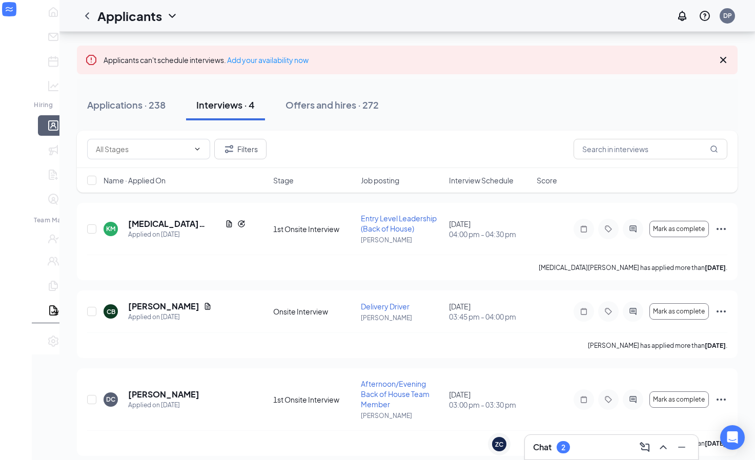
scroll to position [47, 0]
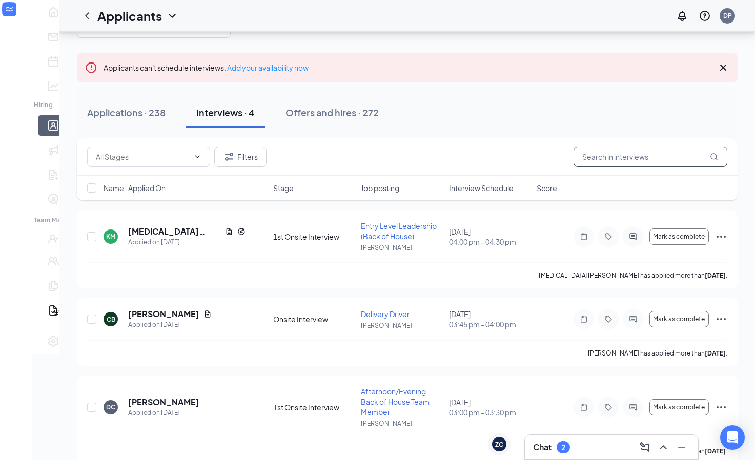
click at [597, 164] on input "text" at bounding box center [650, 157] width 154 height 20
click at [597, 164] on input "W" at bounding box center [650, 157] width 154 height 20
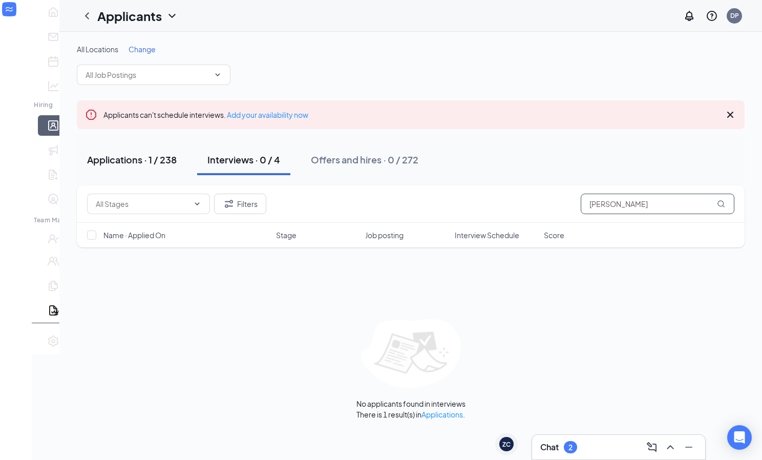
type input "[PERSON_NAME]"
click at [122, 157] on div "Applications · 1 / 238" at bounding box center [132, 159] width 90 height 13
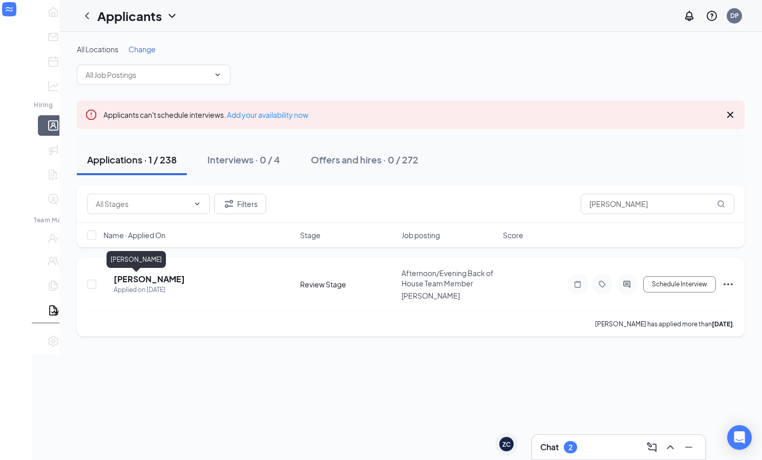
click at [145, 283] on h5 "[PERSON_NAME]" at bounding box center [149, 279] width 71 height 11
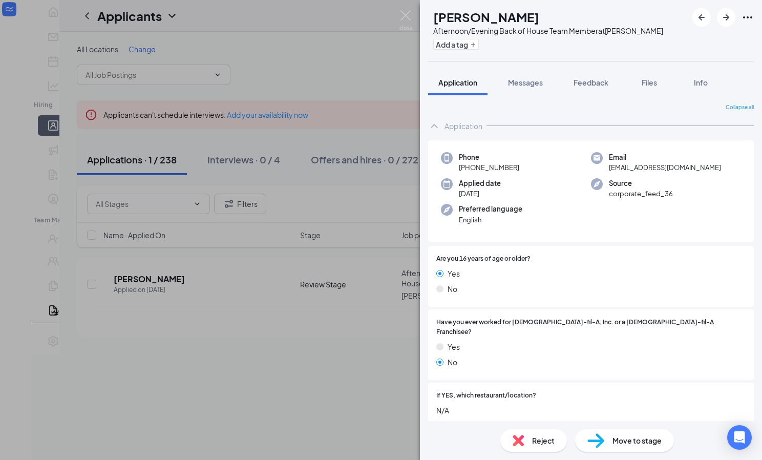
click at [607, 443] on div "Move to stage" at bounding box center [624, 440] width 99 height 23
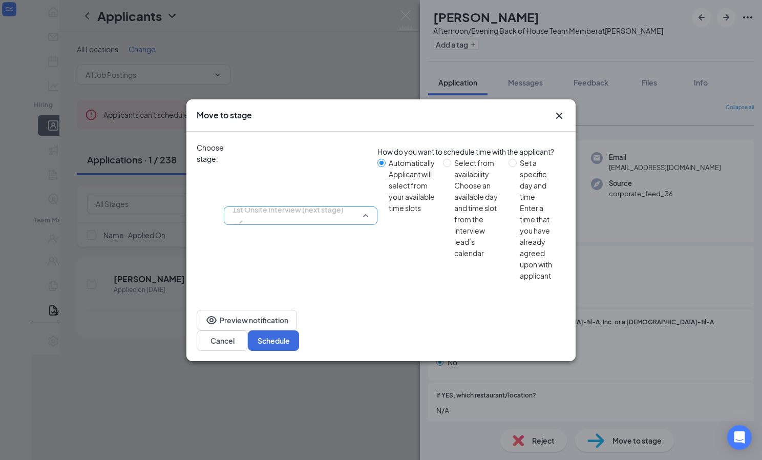
click at [378, 189] on div "1st Onsite Interview (next stage) 3927027 3942392 3927028 Application Availabil…" at bounding box center [301, 216] width 154 height 148
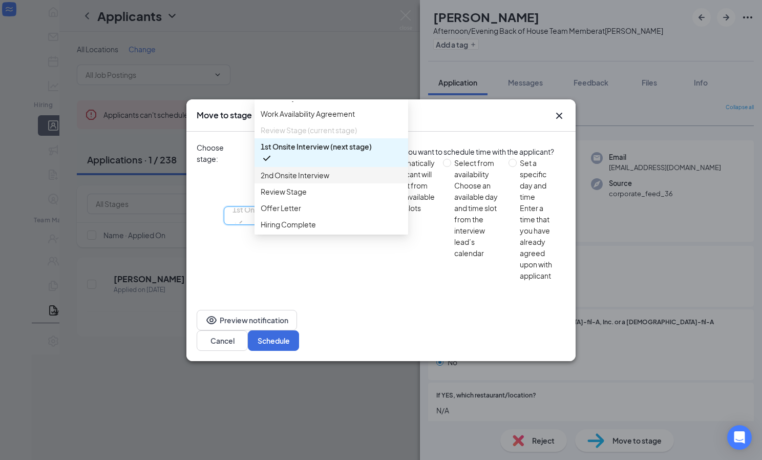
scroll to position [82, 0]
click at [301, 214] on span "Offer Letter" at bounding box center [281, 207] width 40 height 11
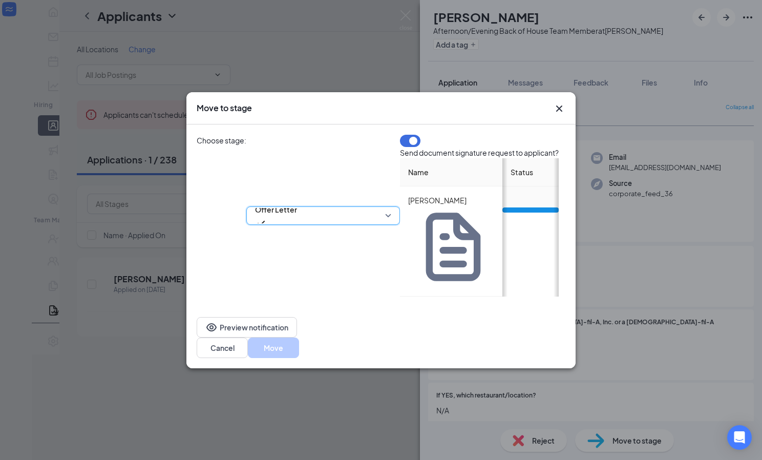
click at [665, 211] on input at bounding box center [685, 202] width 40 height 15
type input "11.5"
click at [299, 338] on button "Move" at bounding box center [273, 348] width 51 height 20
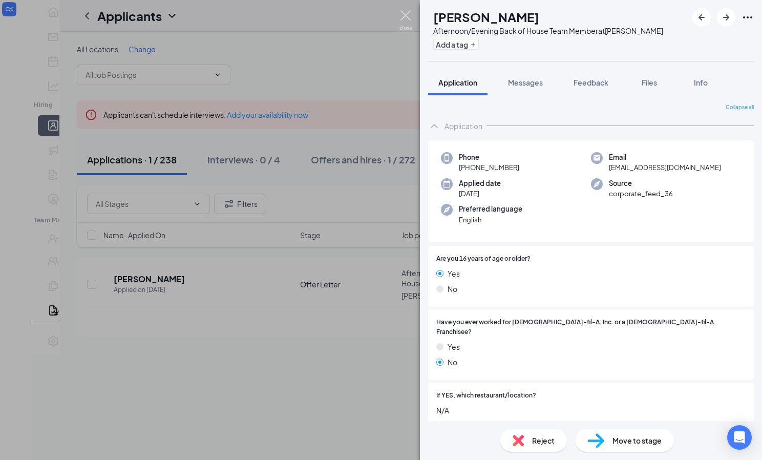
click at [407, 17] on img at bounding box center [406, 20] width 13 height 20
